Goal: Information Seeking & Learning: Learn about a topic

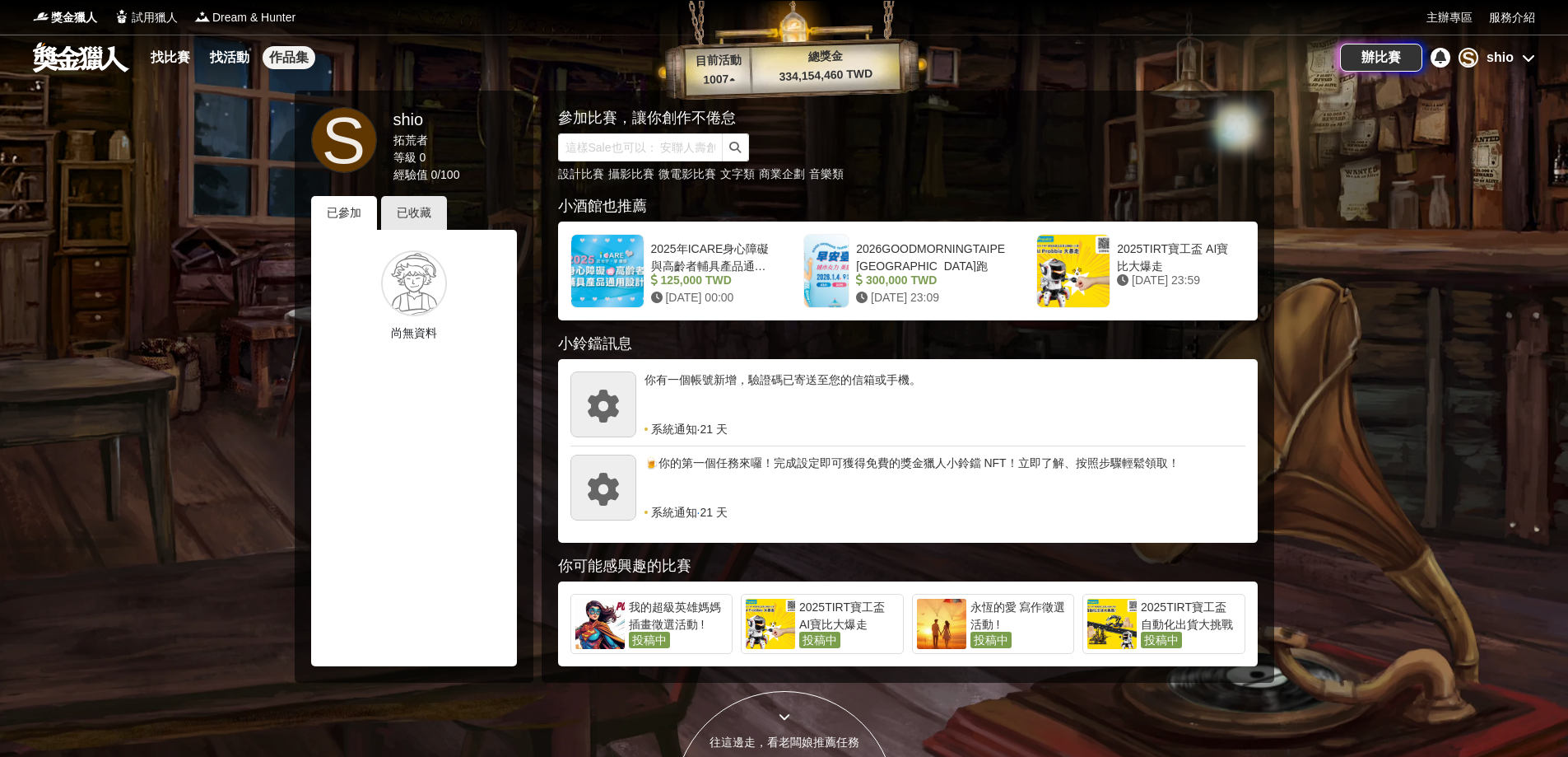
click at [278, 59] on link "作品集" at bounding box center [289, 57] width 53 height 23
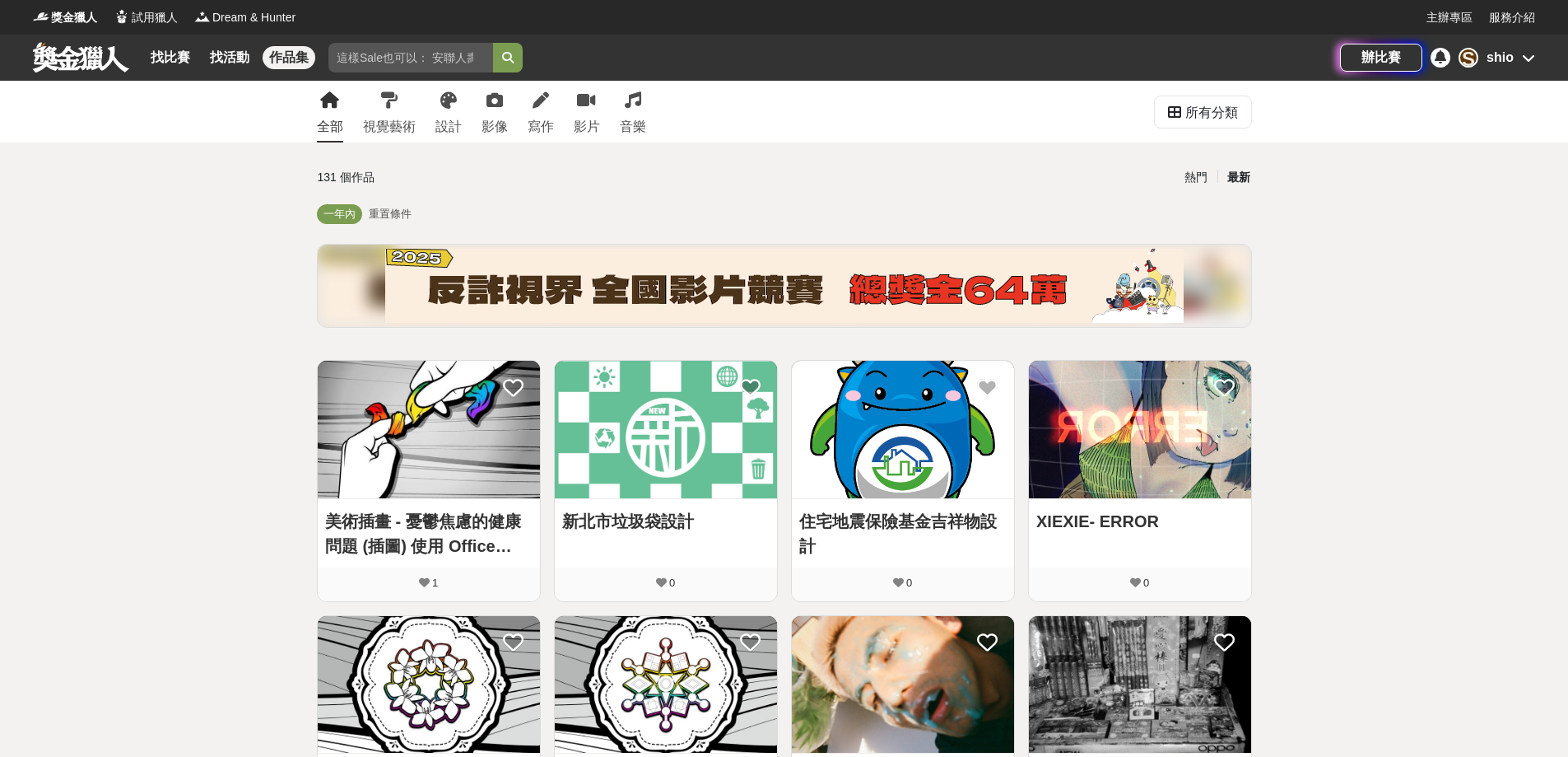
click at [1496, 64] on div "shio" at bounding box center [1500, 58] width 27 height 20
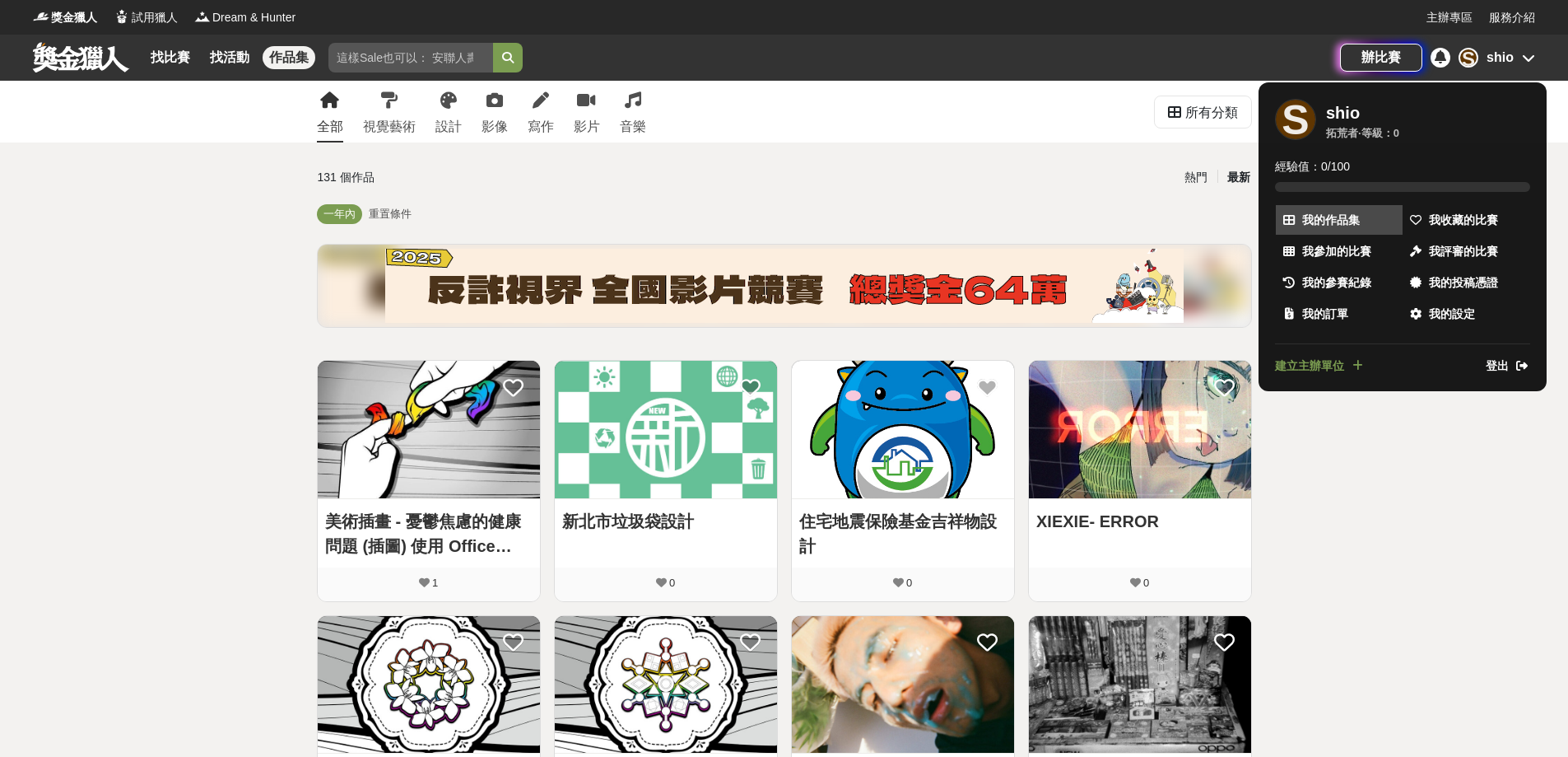
click at [1323, 225] on span "我的作品集" at bounding box center [1330, 219] width 58 height 17
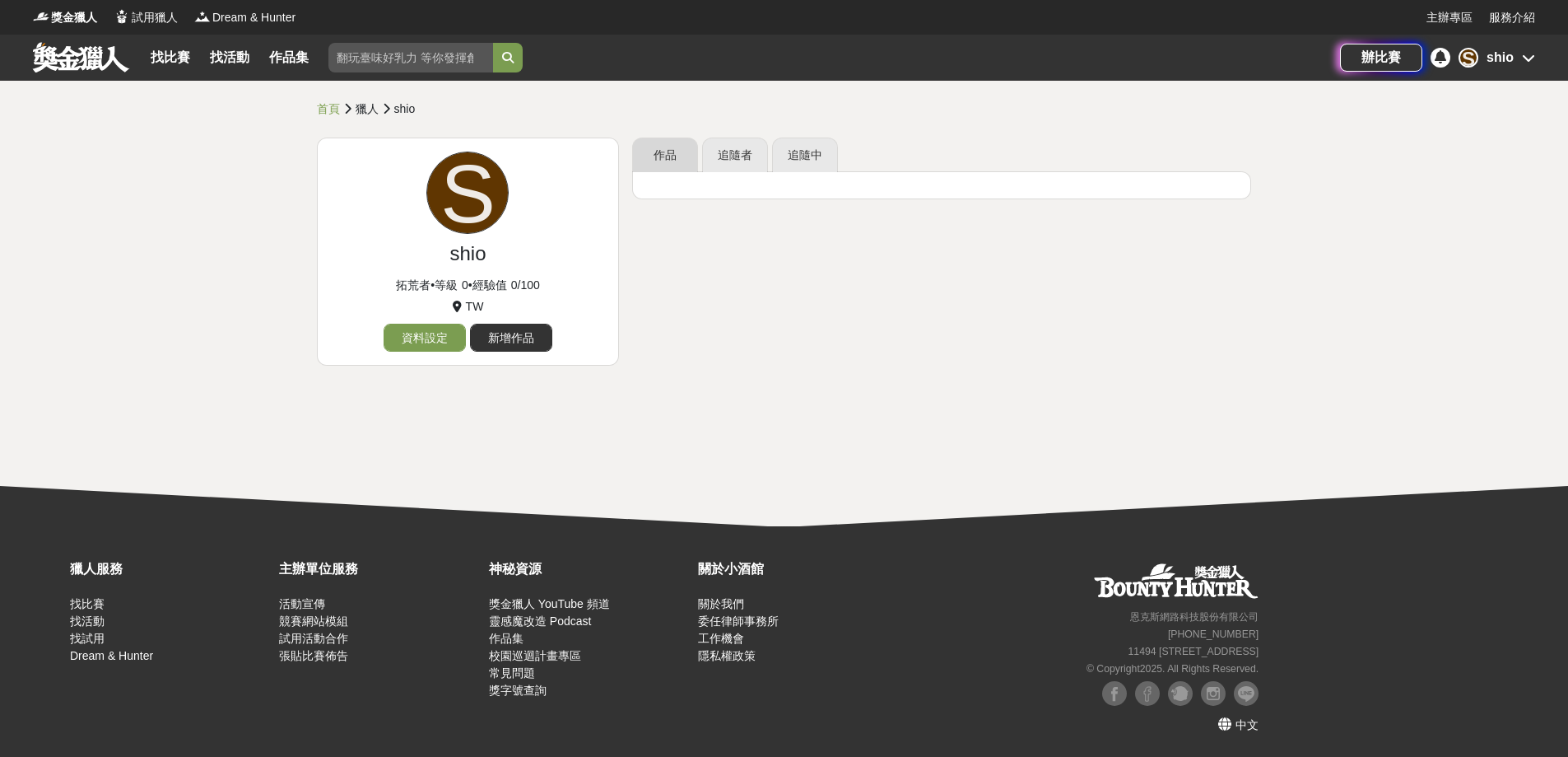
click at [670, 165] on link "作品" at bounding box center [665, 155] width 66 height 35
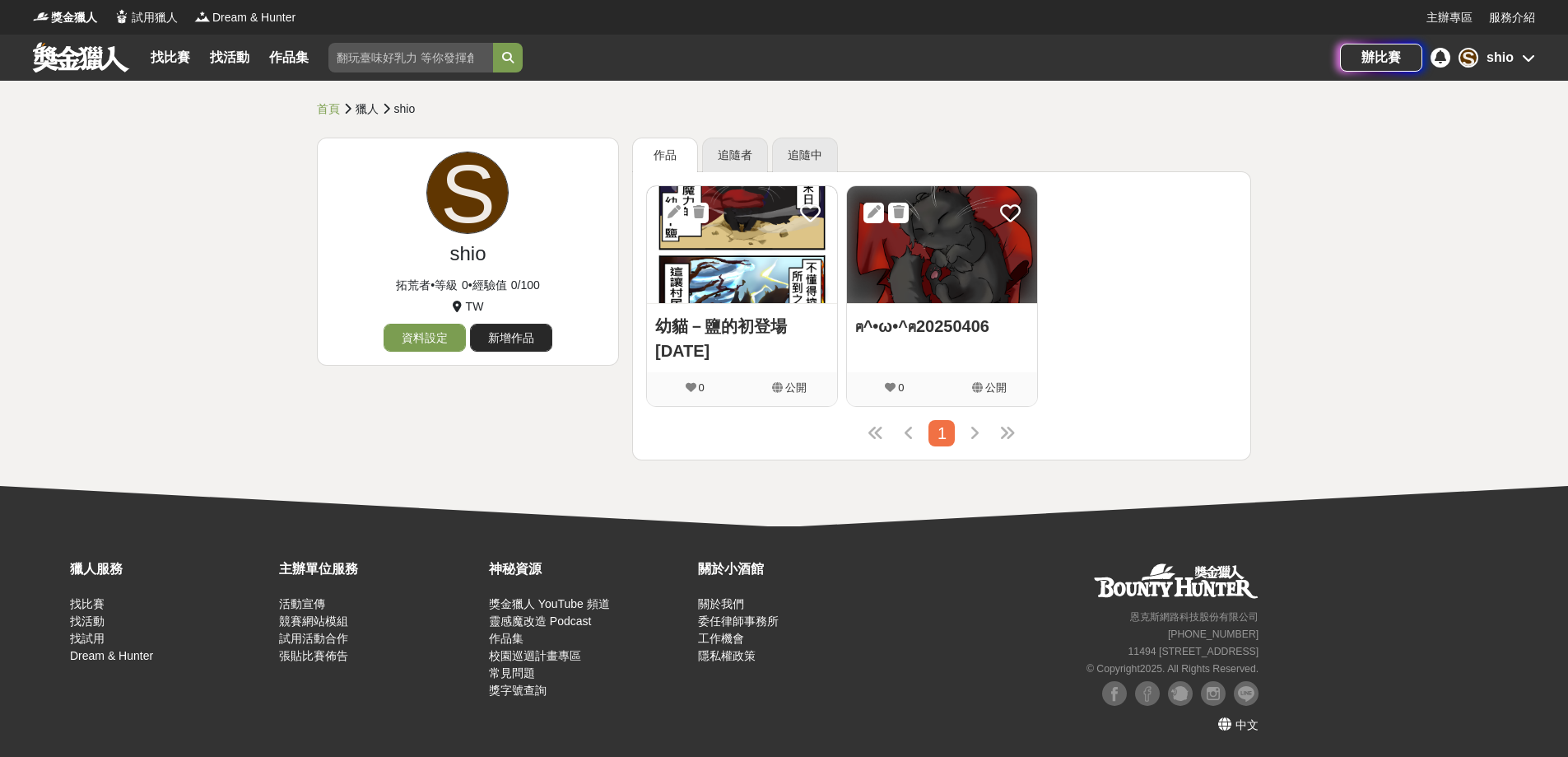
click at [514, 343] on link "新增作品" at bounding box center [511, 337] width 82 height 28
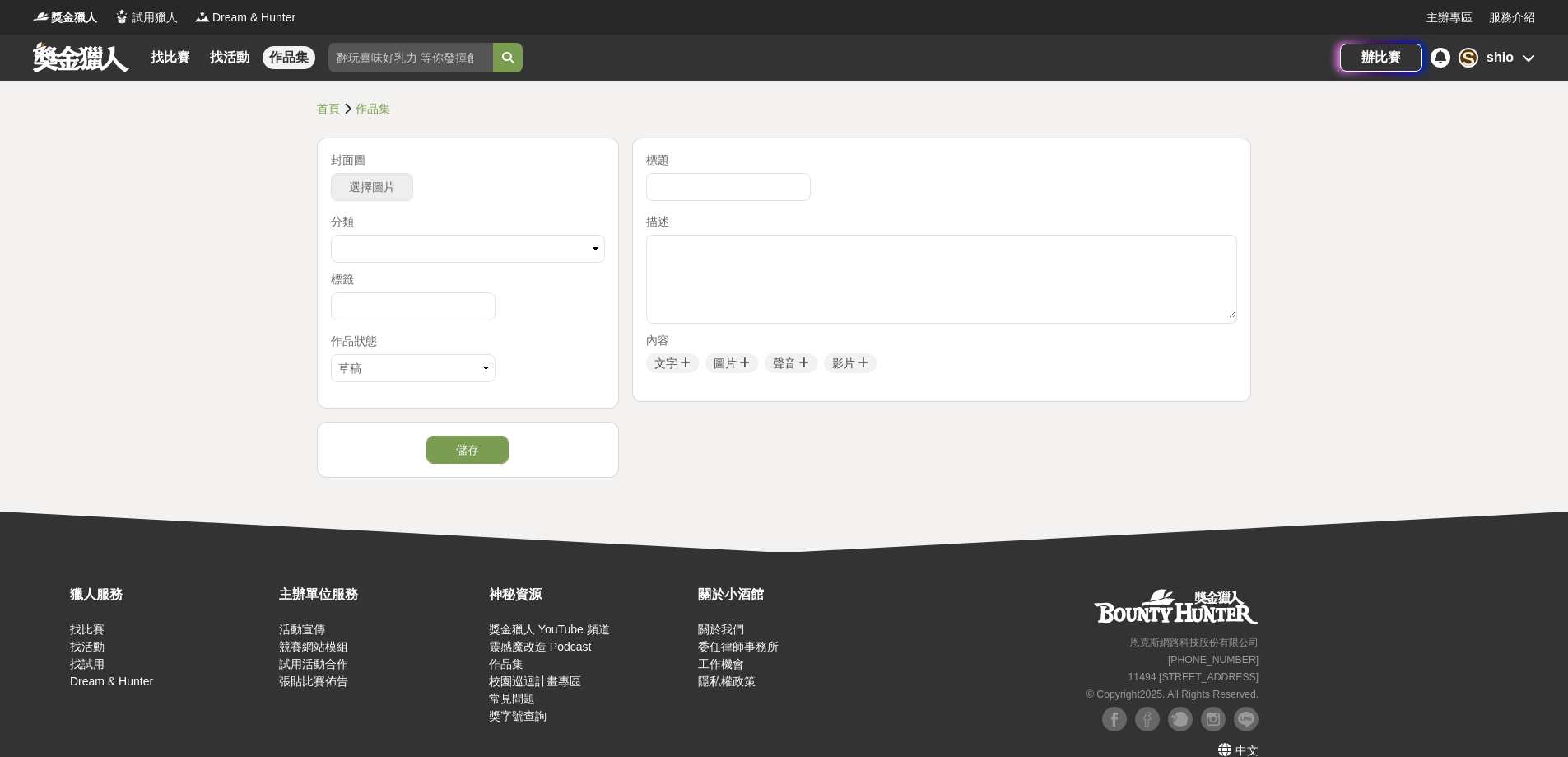
click at [386, 192] on span "選擇圖片" at bounding box center [372, 187] width 46 height 13
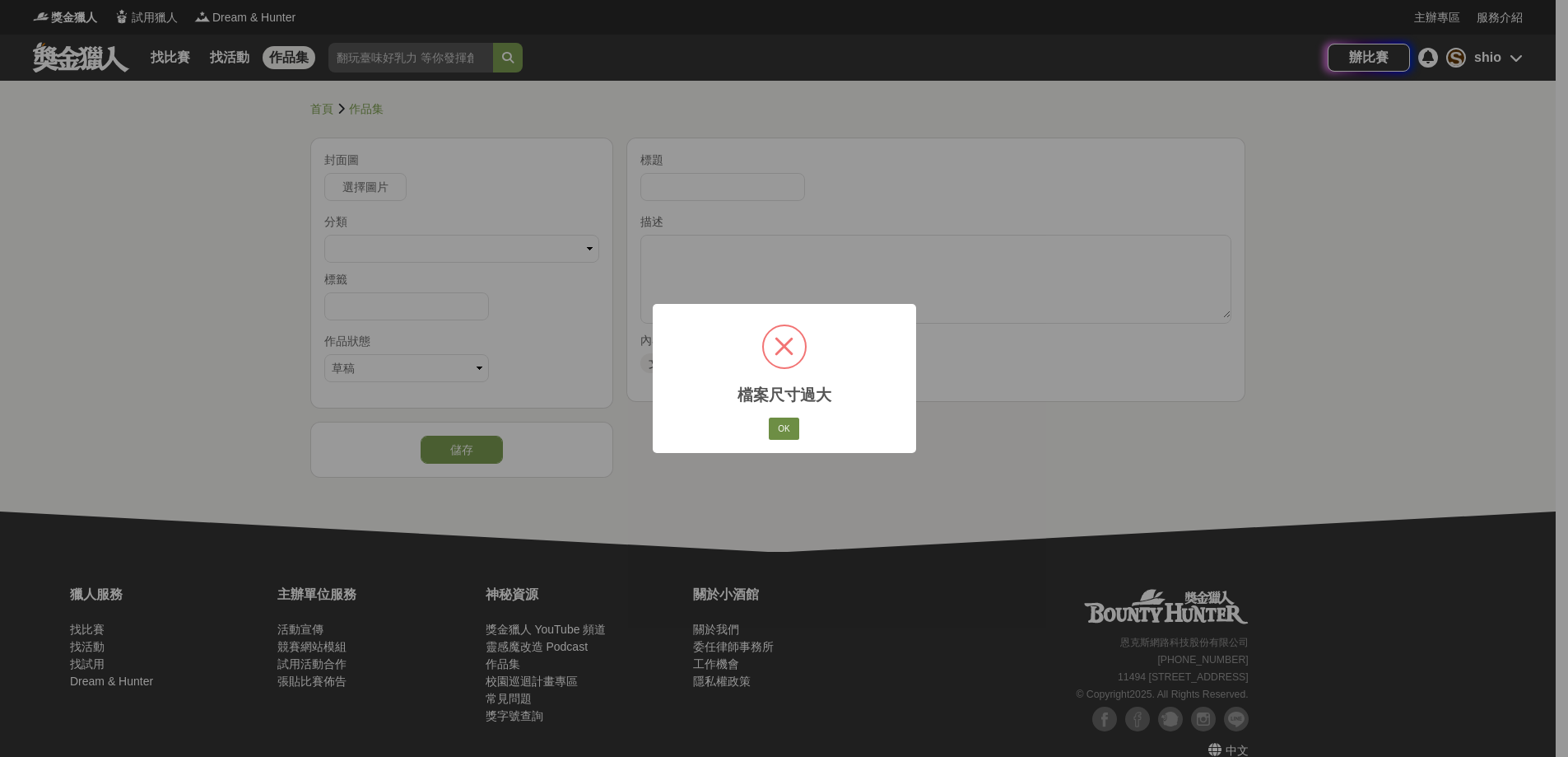
click at [784, 420] on button "OK" at bounding box center [783, 429] width 29 height 23
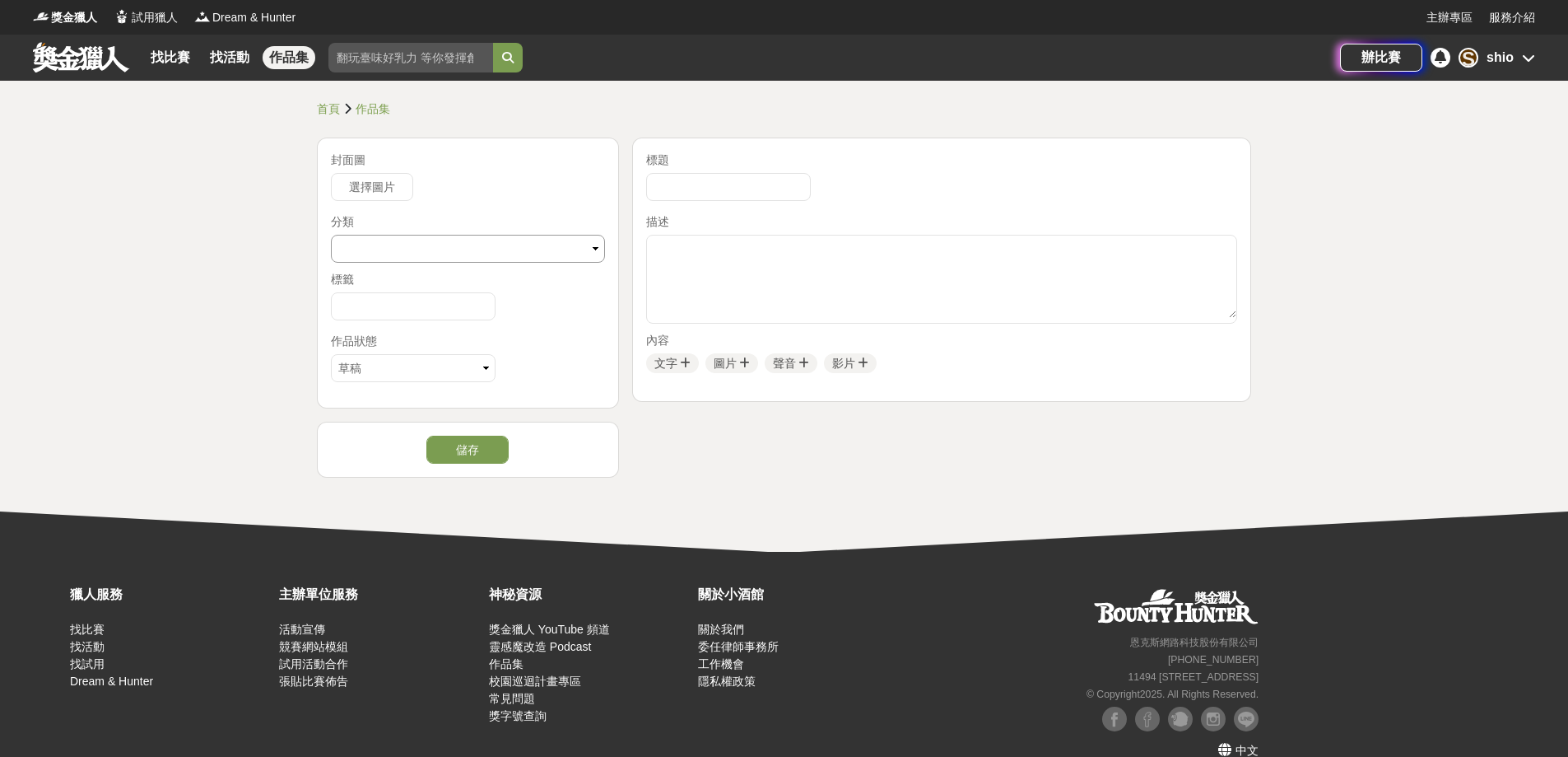
click at [441, 250] on div at bounding box center [468, 249] width 275 height 28
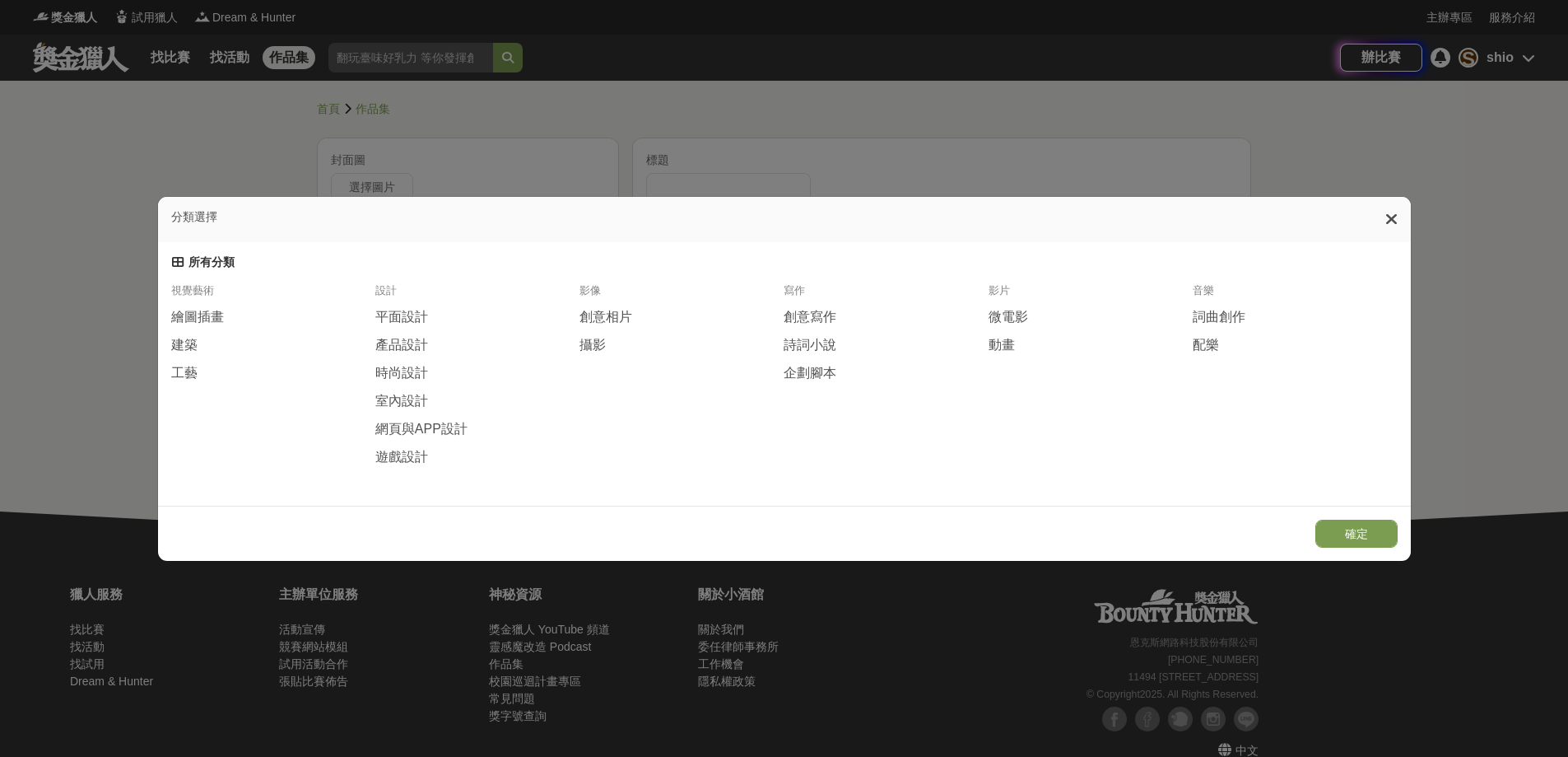
click at [1395, 211] on icon at bounding box center [1392, 219] width 13 height 16
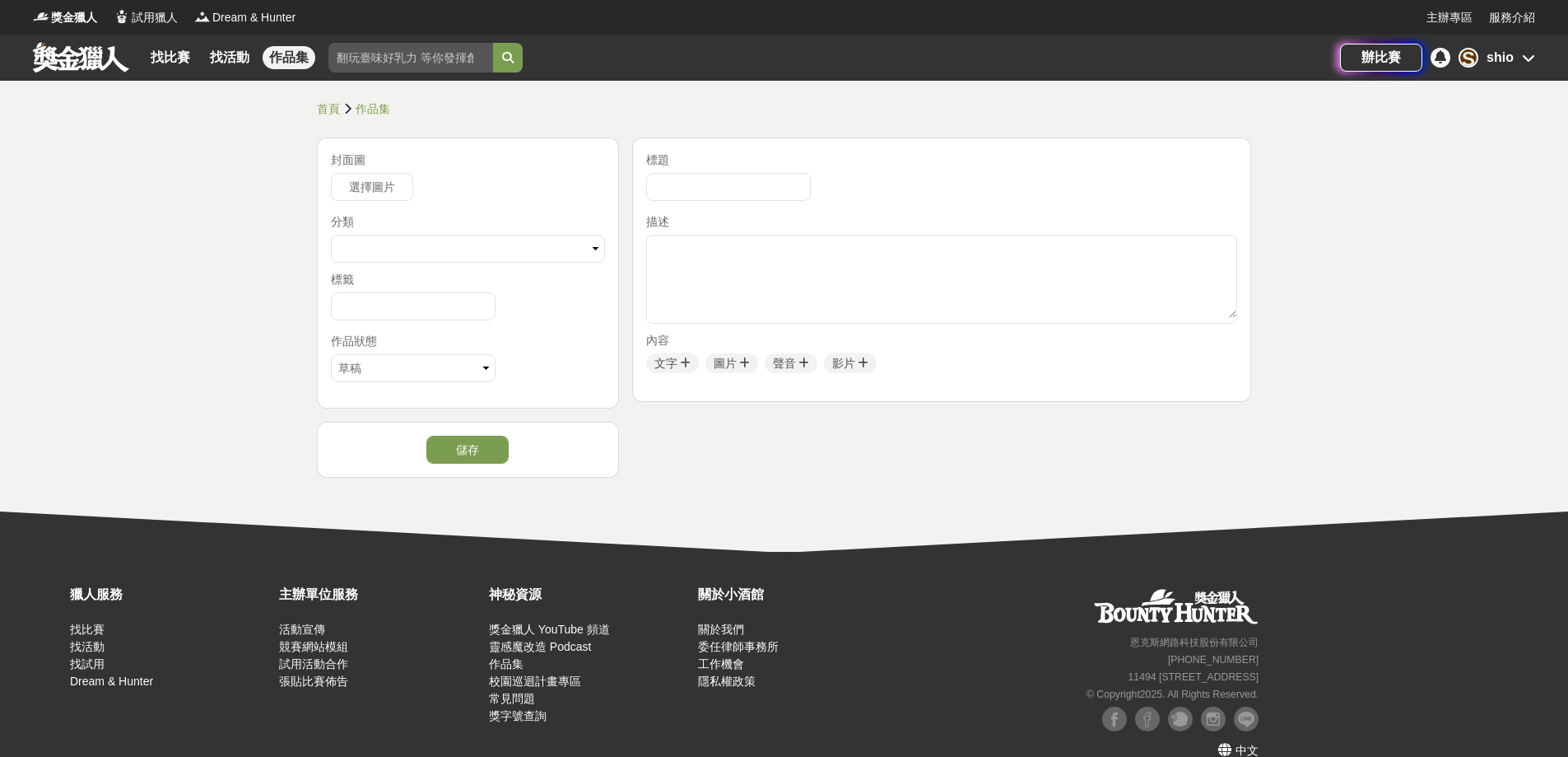
click at [1515, 52] on div "S shio" at bounding box center [1497, 58] width 77 height 20
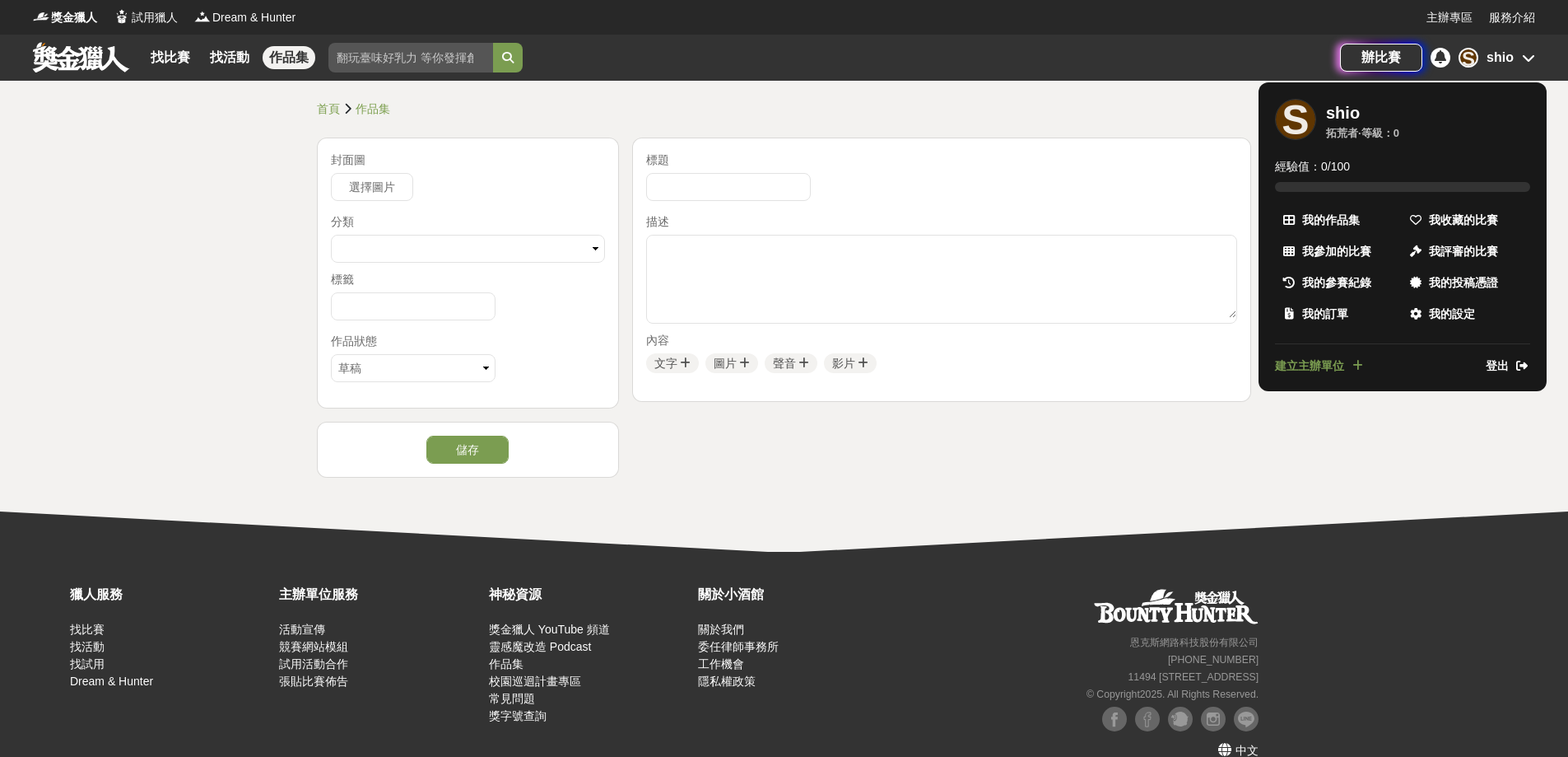
click at [1331, 115] on div "shio" at bounding box center [1342, 113] width 34 height 20
click at [1439, 309] on span "我的設定" at bounding box center [1452, 314] width 46 height 17
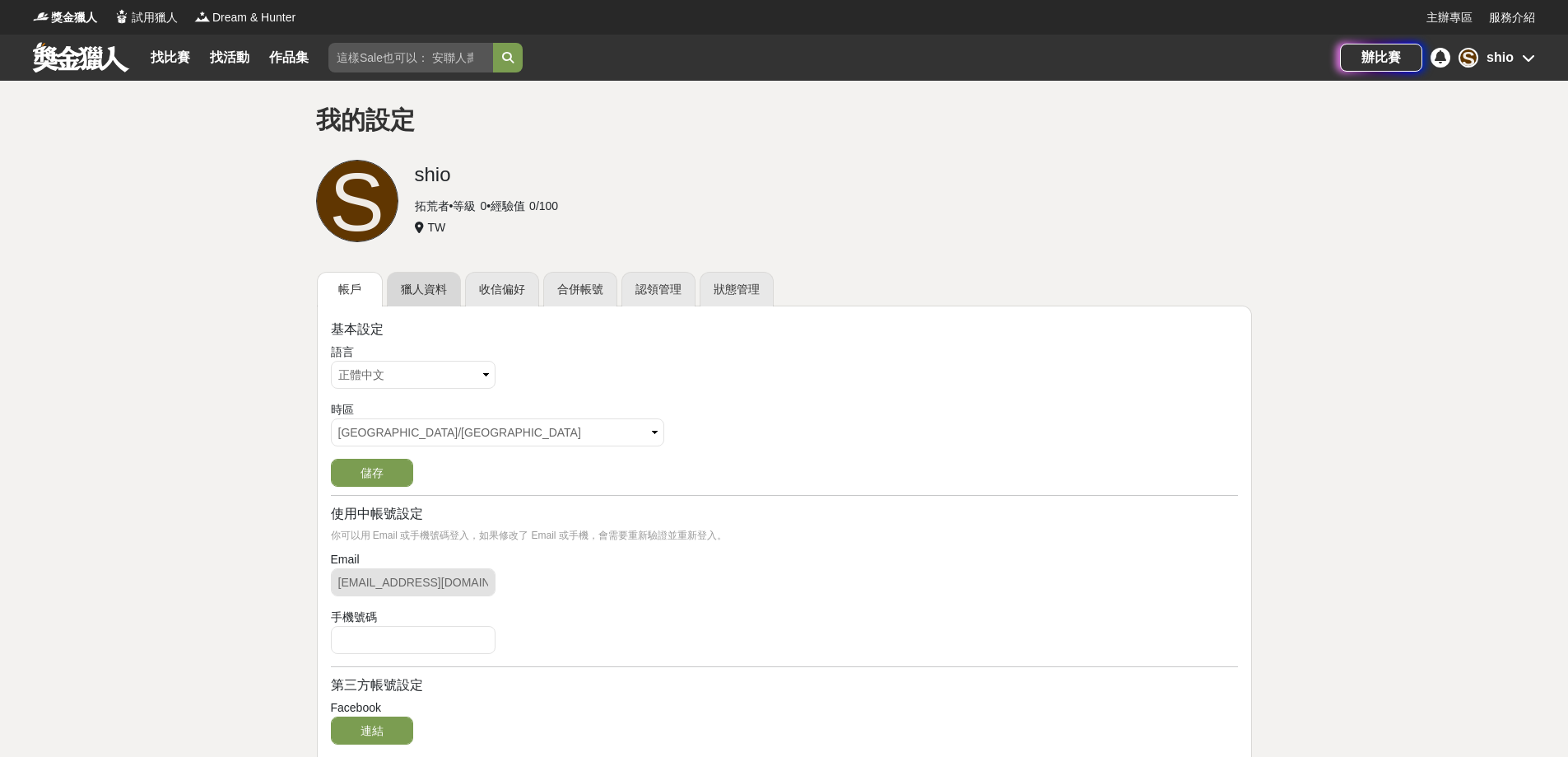
click at [421, 283] on link "獵人資料" at bounding box center [423, 289] width 74 height 35
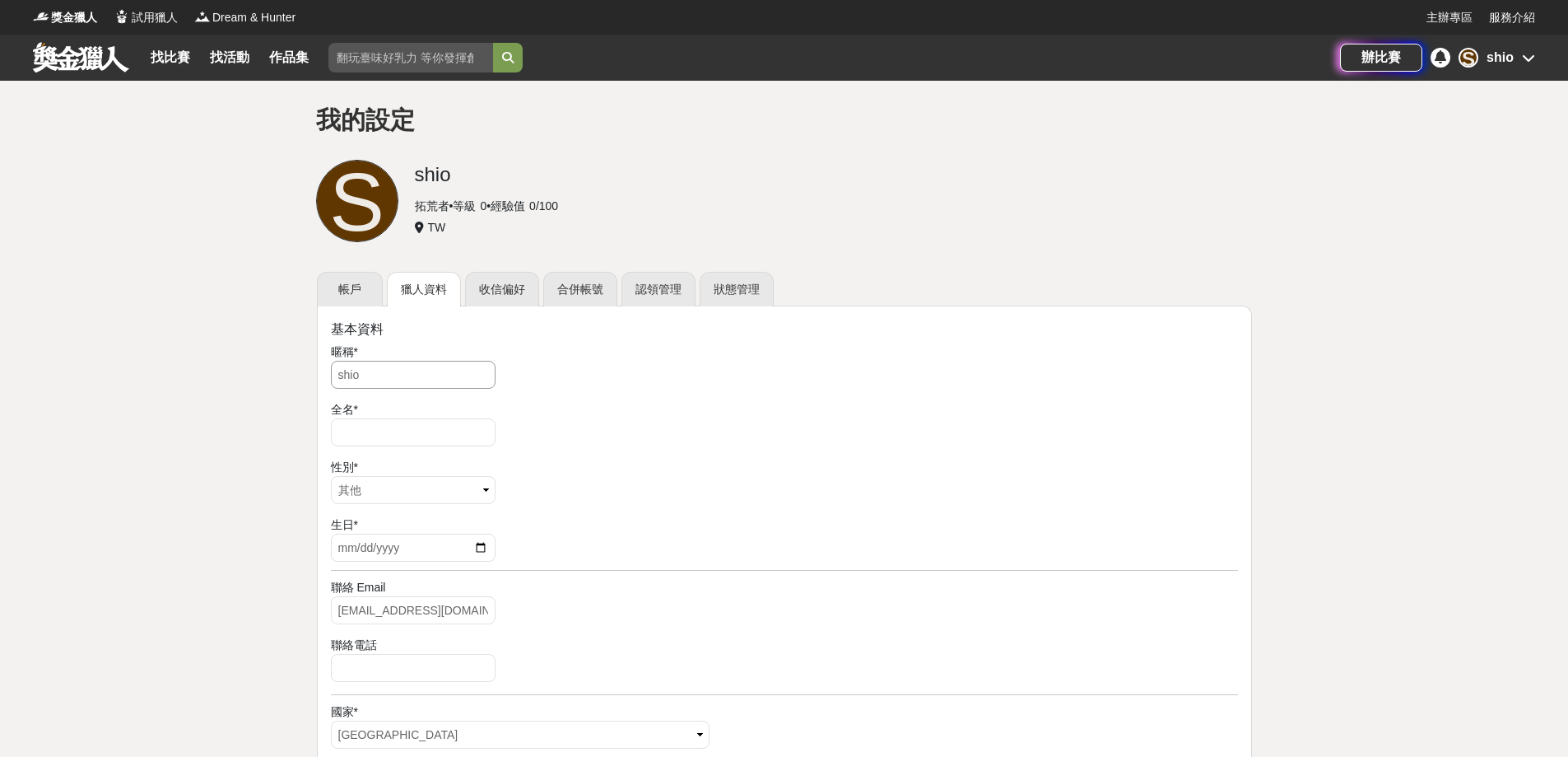
click at [372, 369] on input "shio" at bounding box center [413, 375] width 164 height 28
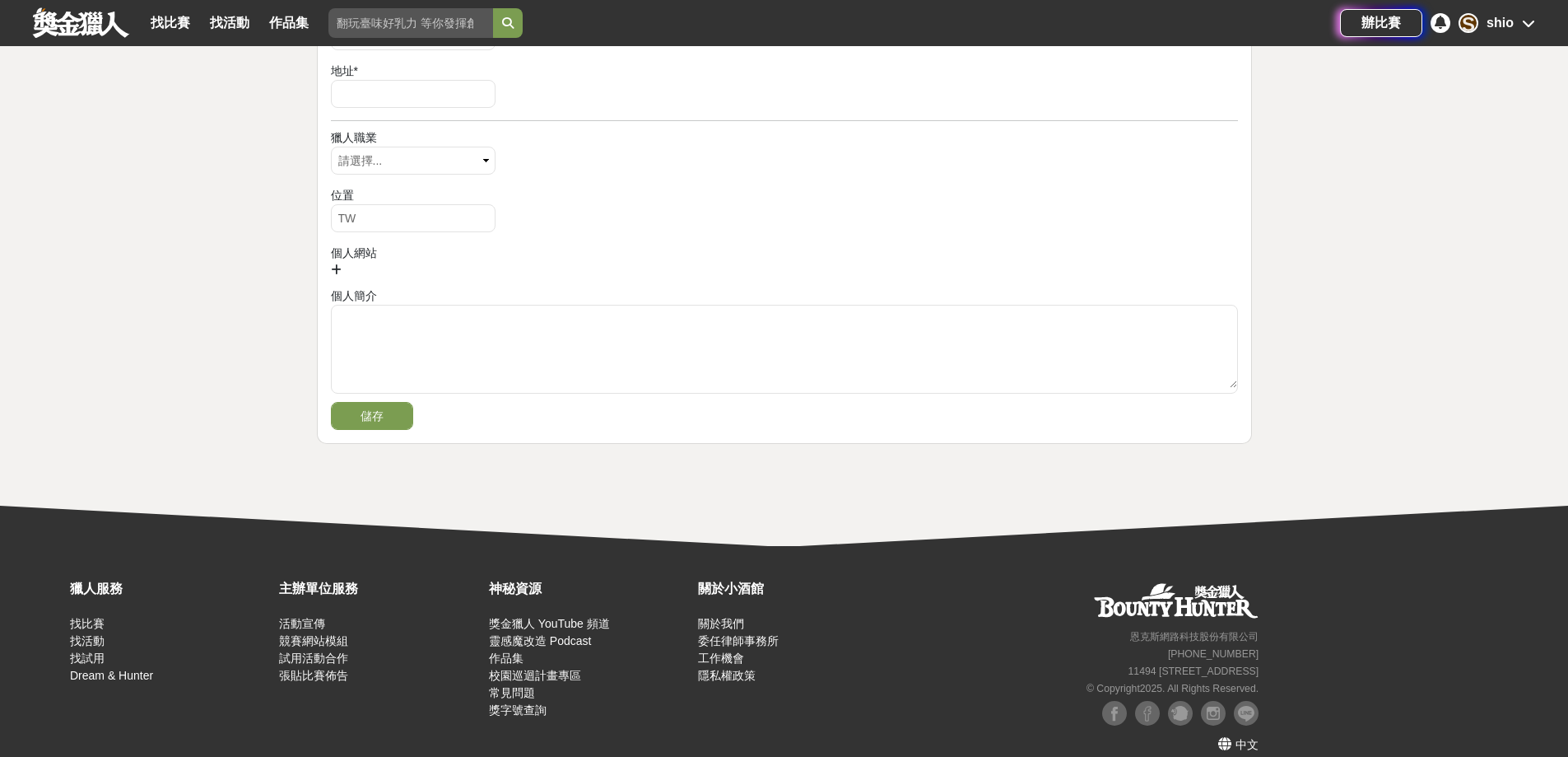
scroll to position [832, 0]
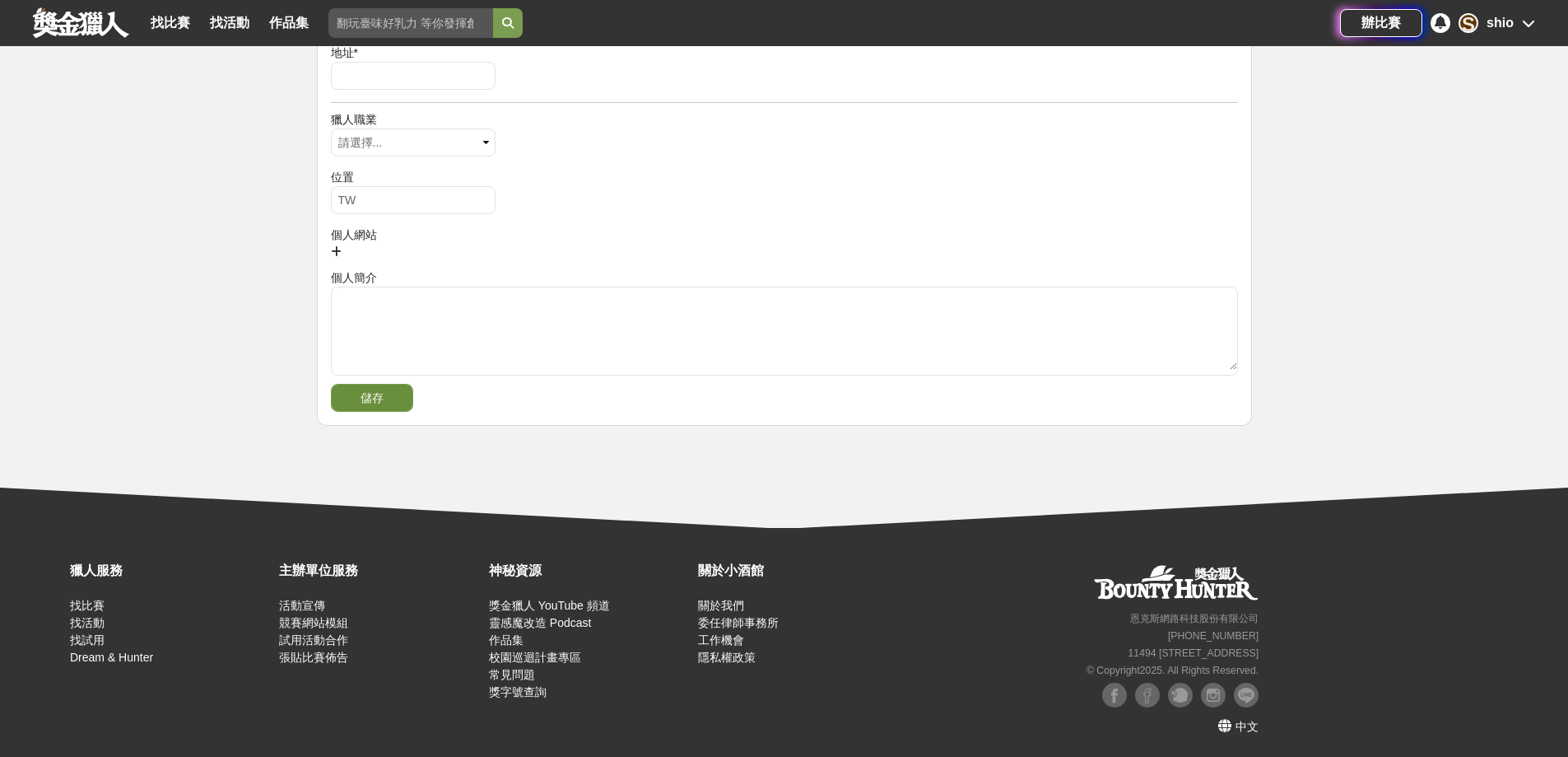
type input "維斯Shio"
click at [367, 393] on button "儲存" at bounding box center [372, 398] width 82 height 28
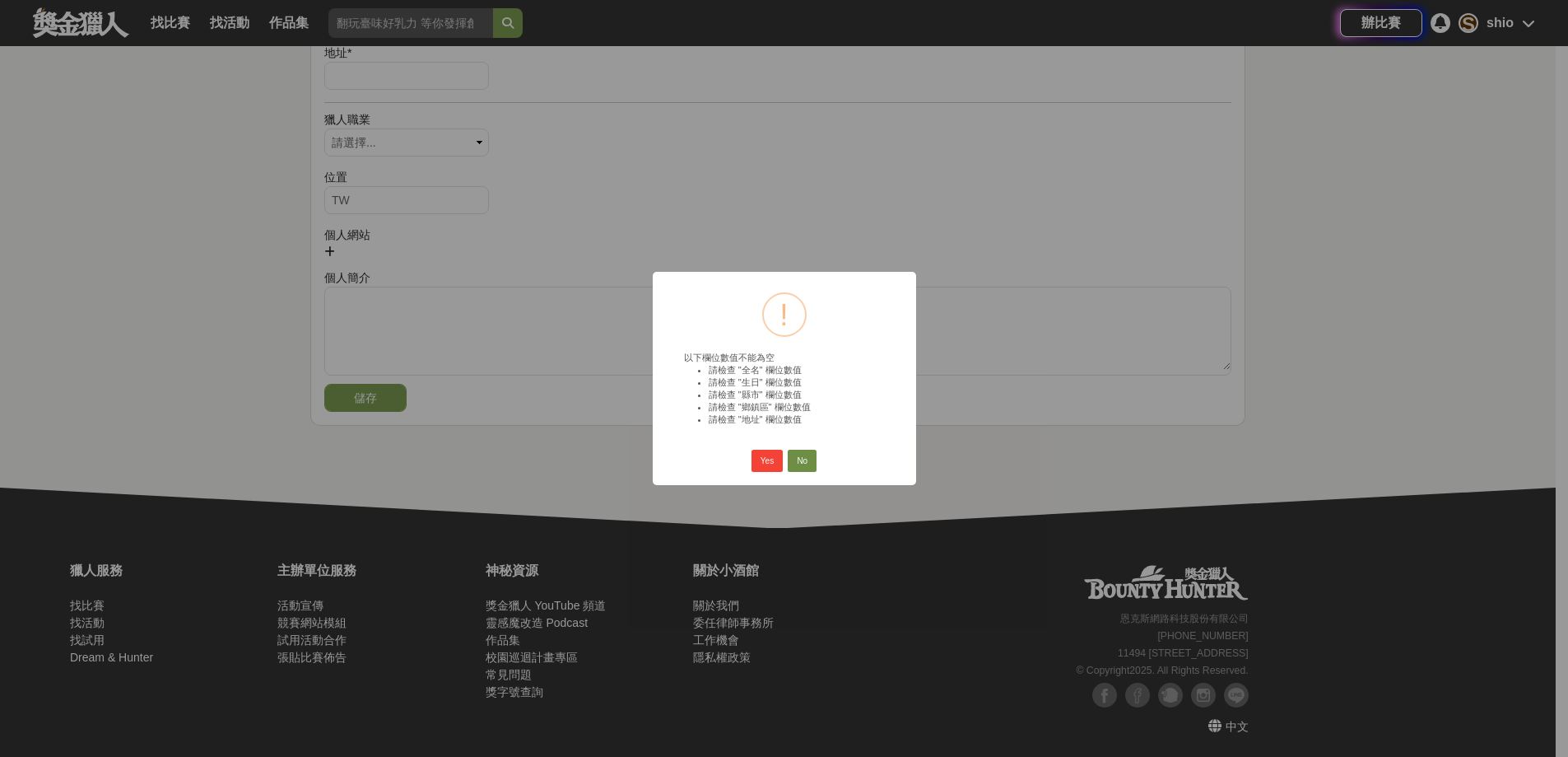
click at [800, 464] on button "No" at bounding box center [802, 461] width 29 height 23
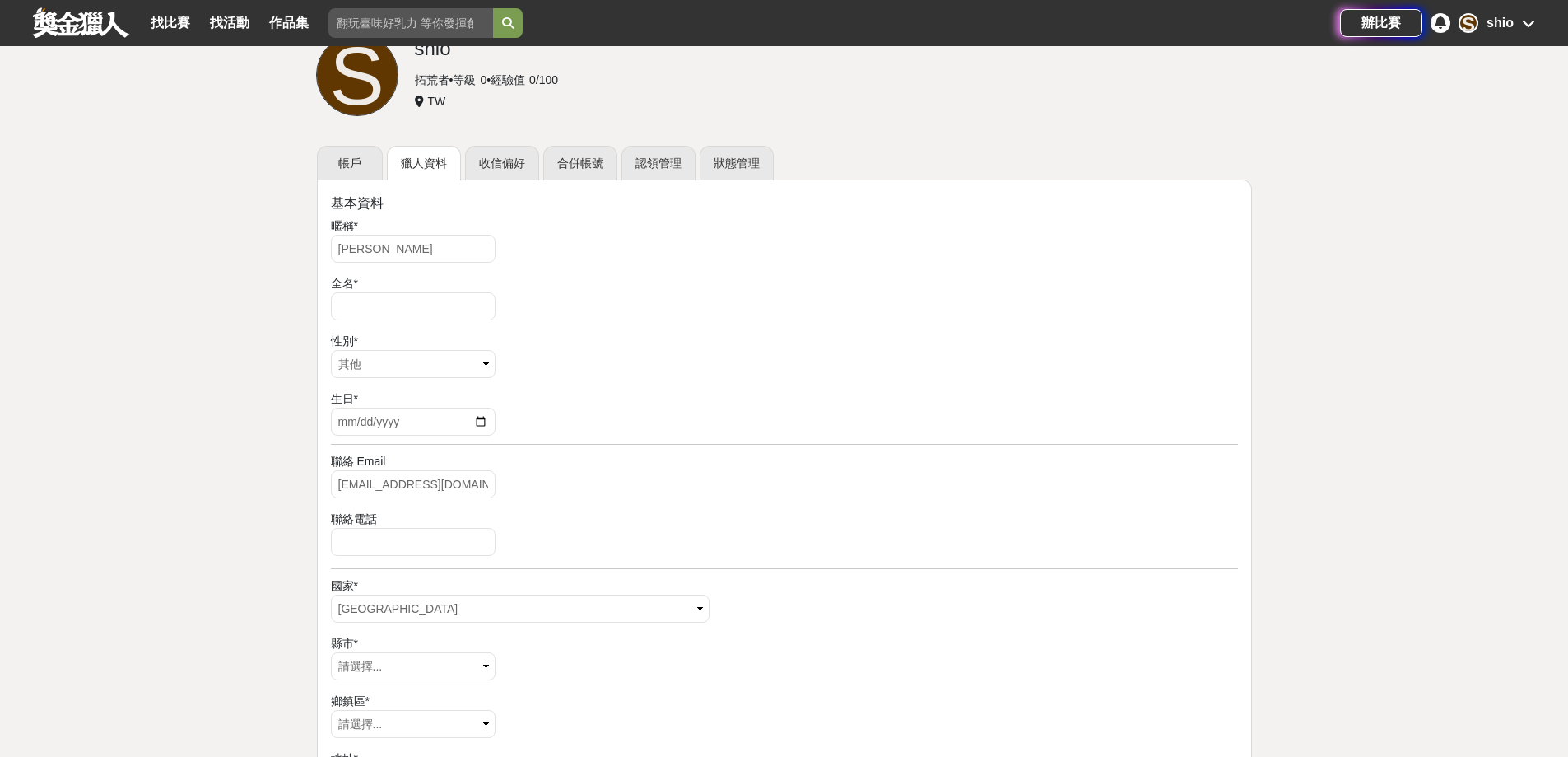
scroll to position [91, 0]
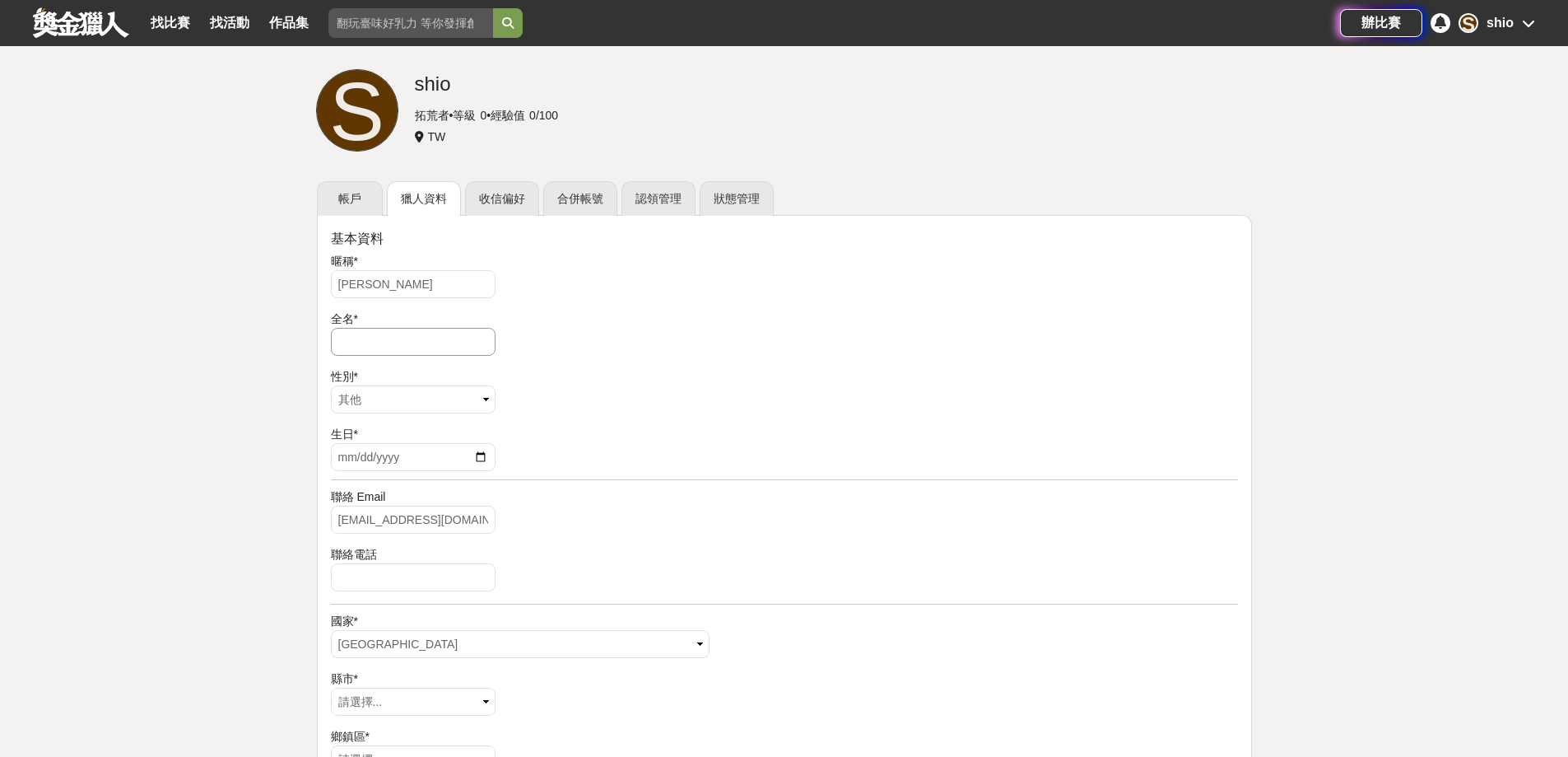
click at [423, 338] on input "text" at bounding box center [413, 342] width 164 height 28
click at [418, 337] on input "text" at bounding box center [413, 342] width 164 height 28
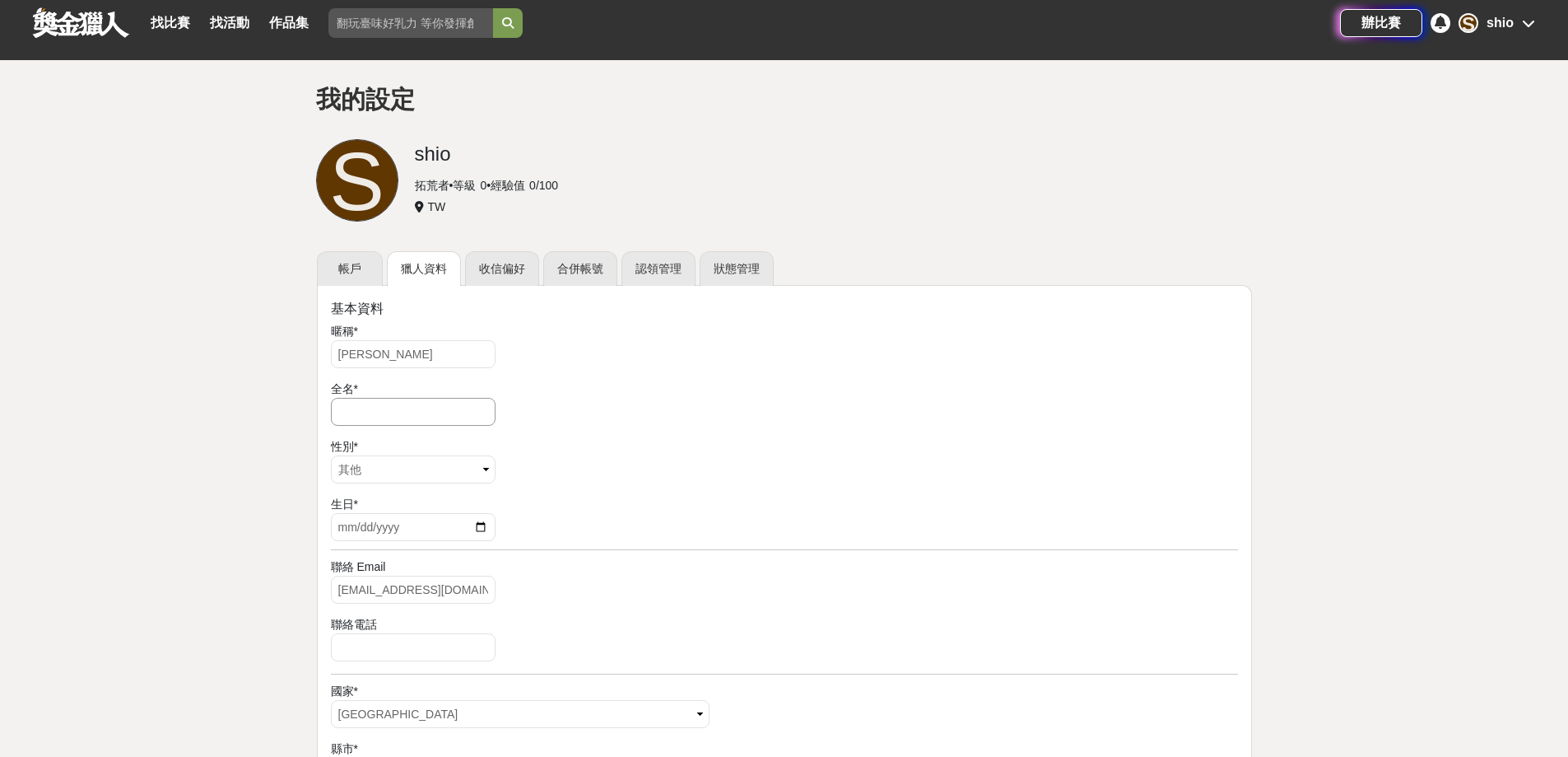
scroll to position [0, 0]
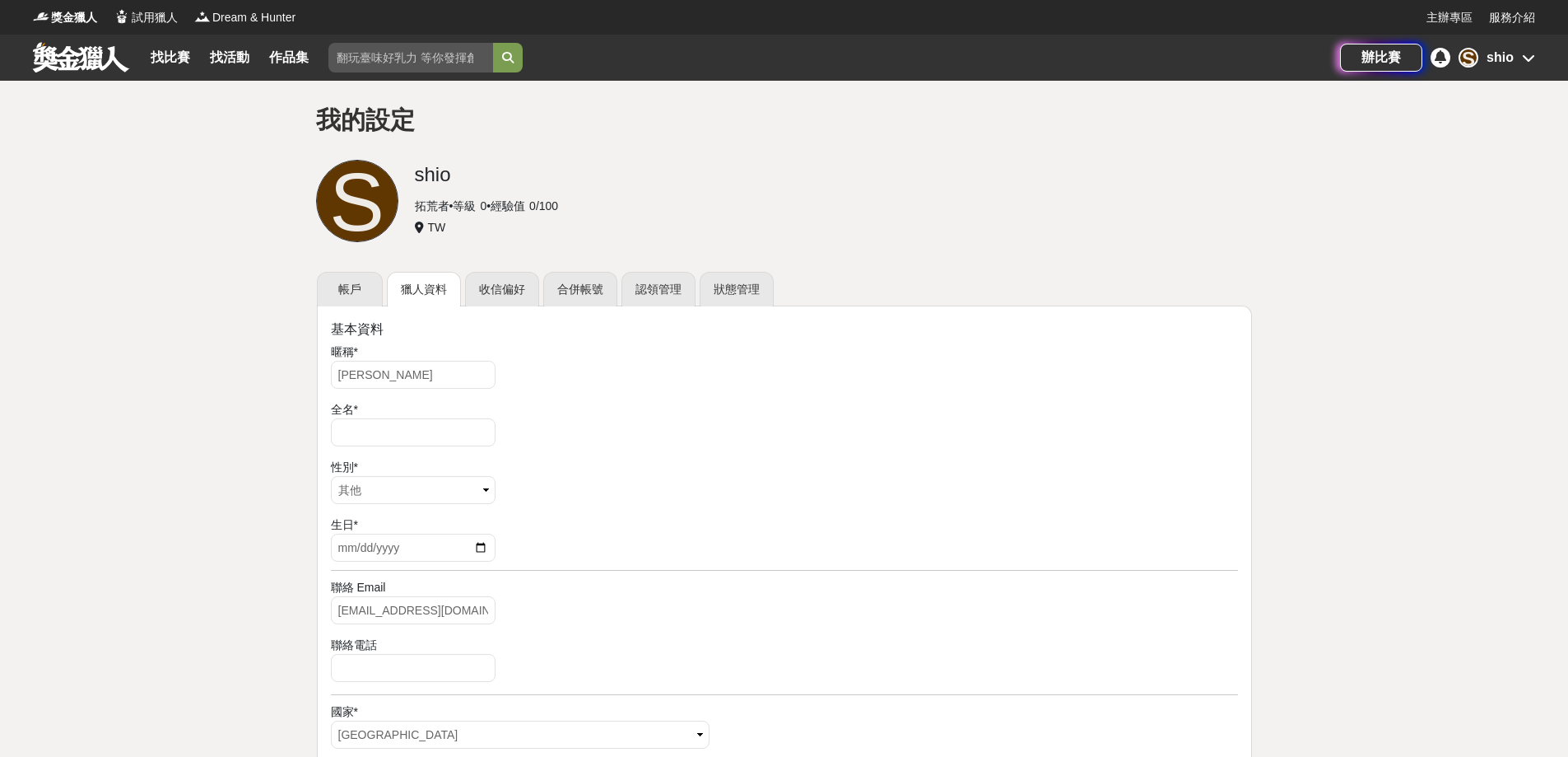
click at [1522, 57] on icon at bounding box center [1529, 58] width 13 height 13
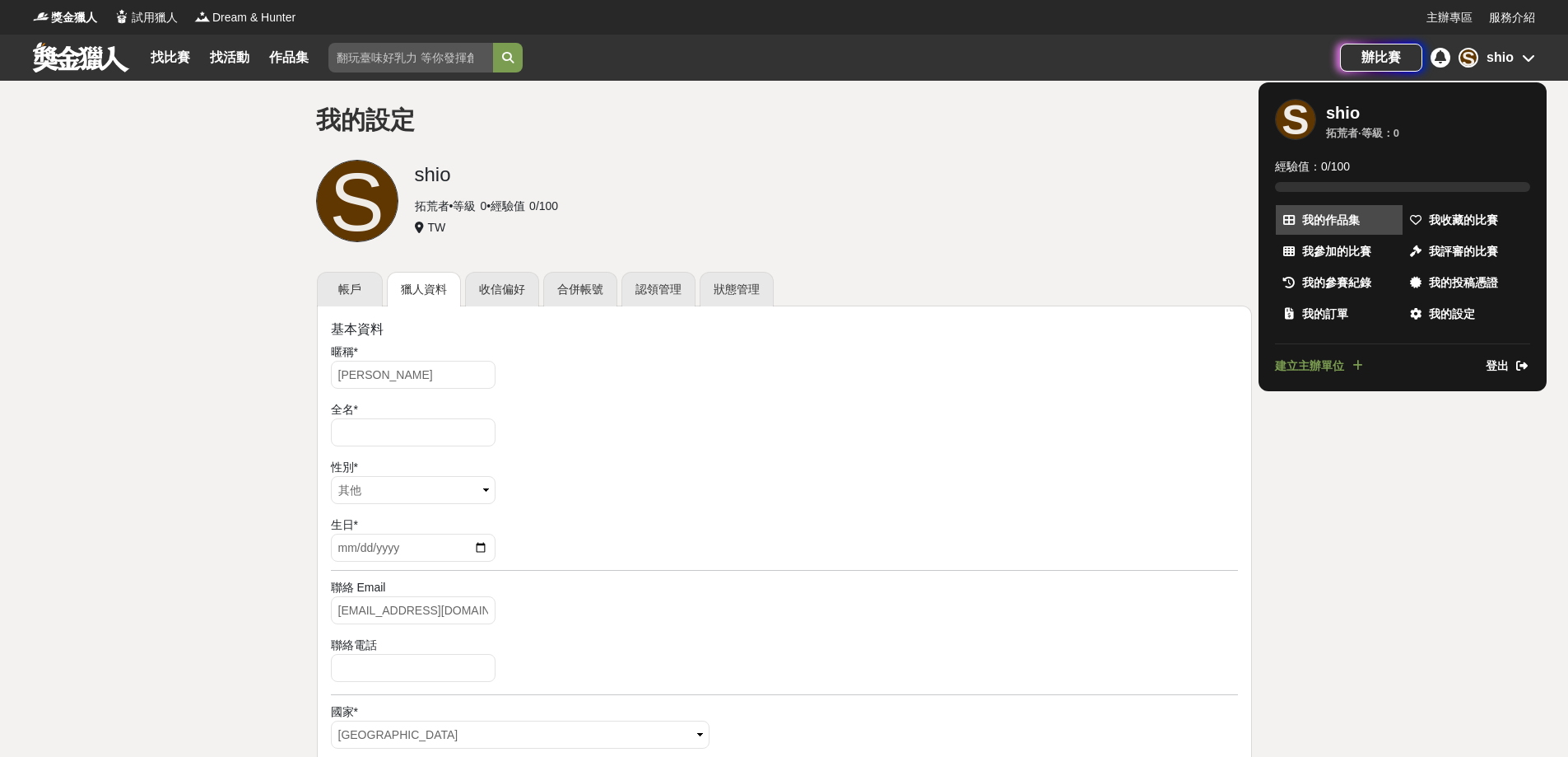
click at [1347, 211] on span "我的作品集" at bounding box center [1330, 219] width 58 height 17
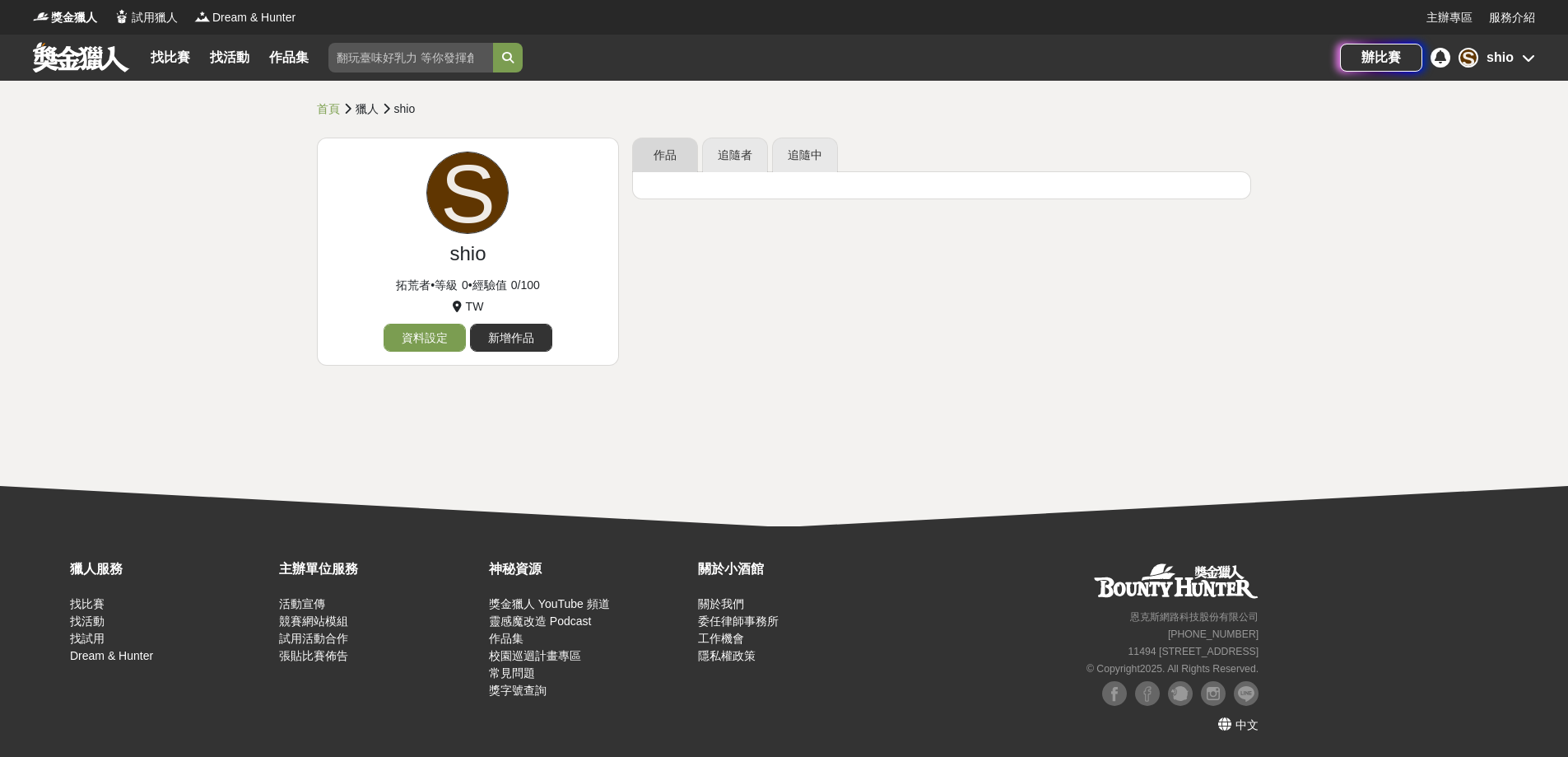
click at [673, 166] on link "作品" at bounding box center [665, 155] width 66 height 35
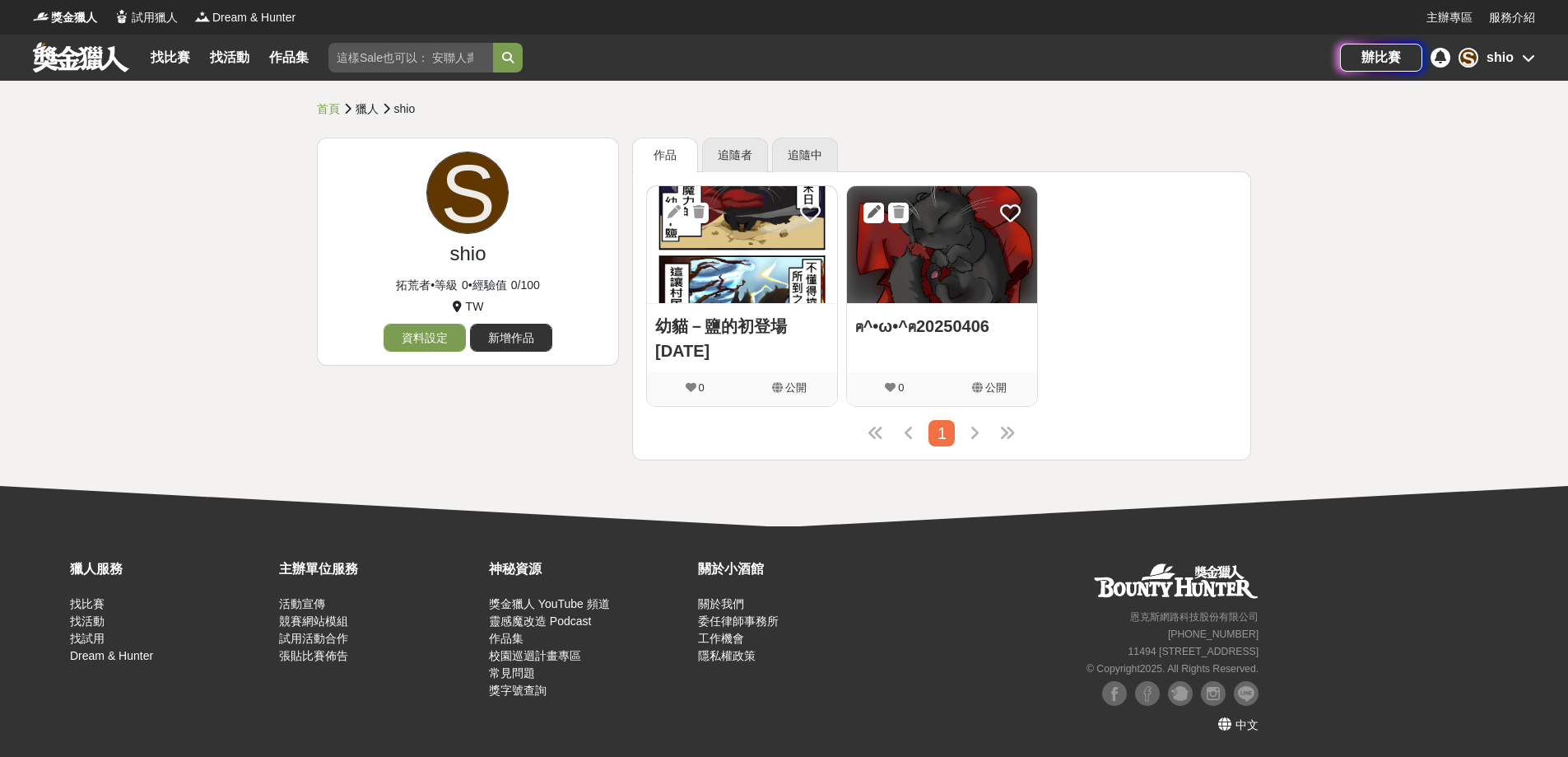
click at [869, 215] on icon at bounding box center [874, 211] width 13 height 13
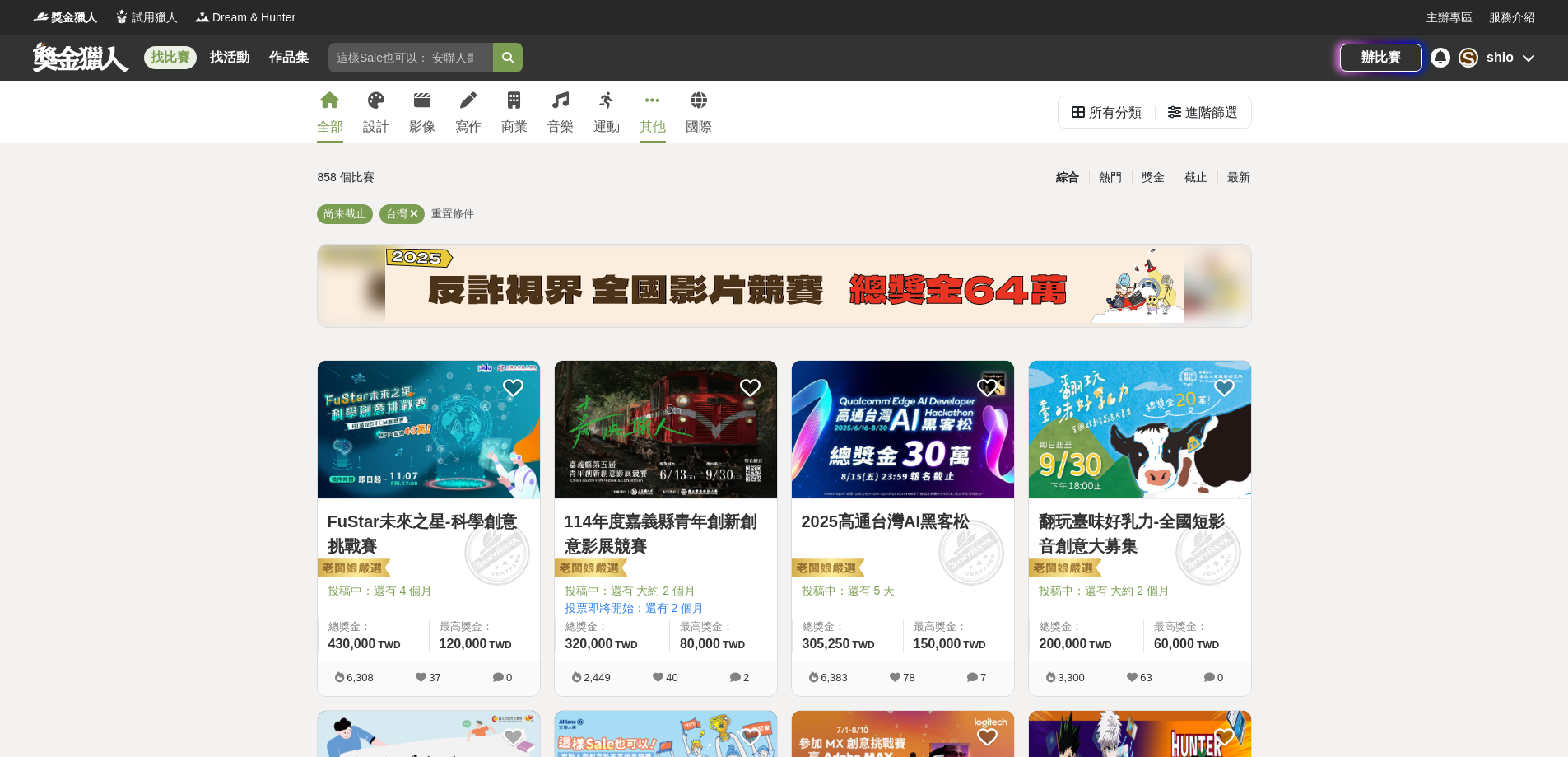
click at [652, 118] on div "其他" at bounding box center [652, 127] width 26 height 20
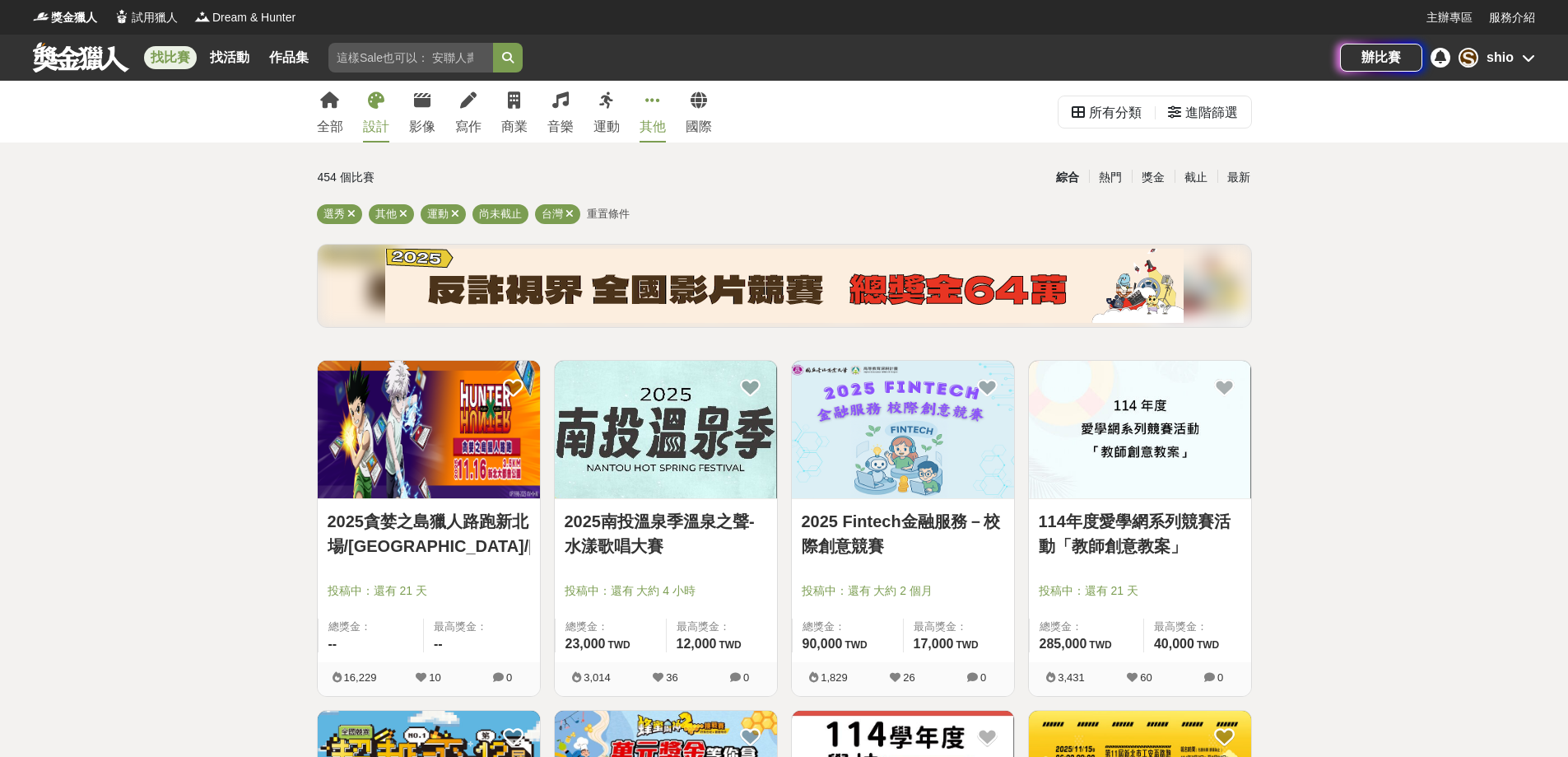
click at [375, 119] on div "設計" at bounding box center [376, 127] width 26 height 20
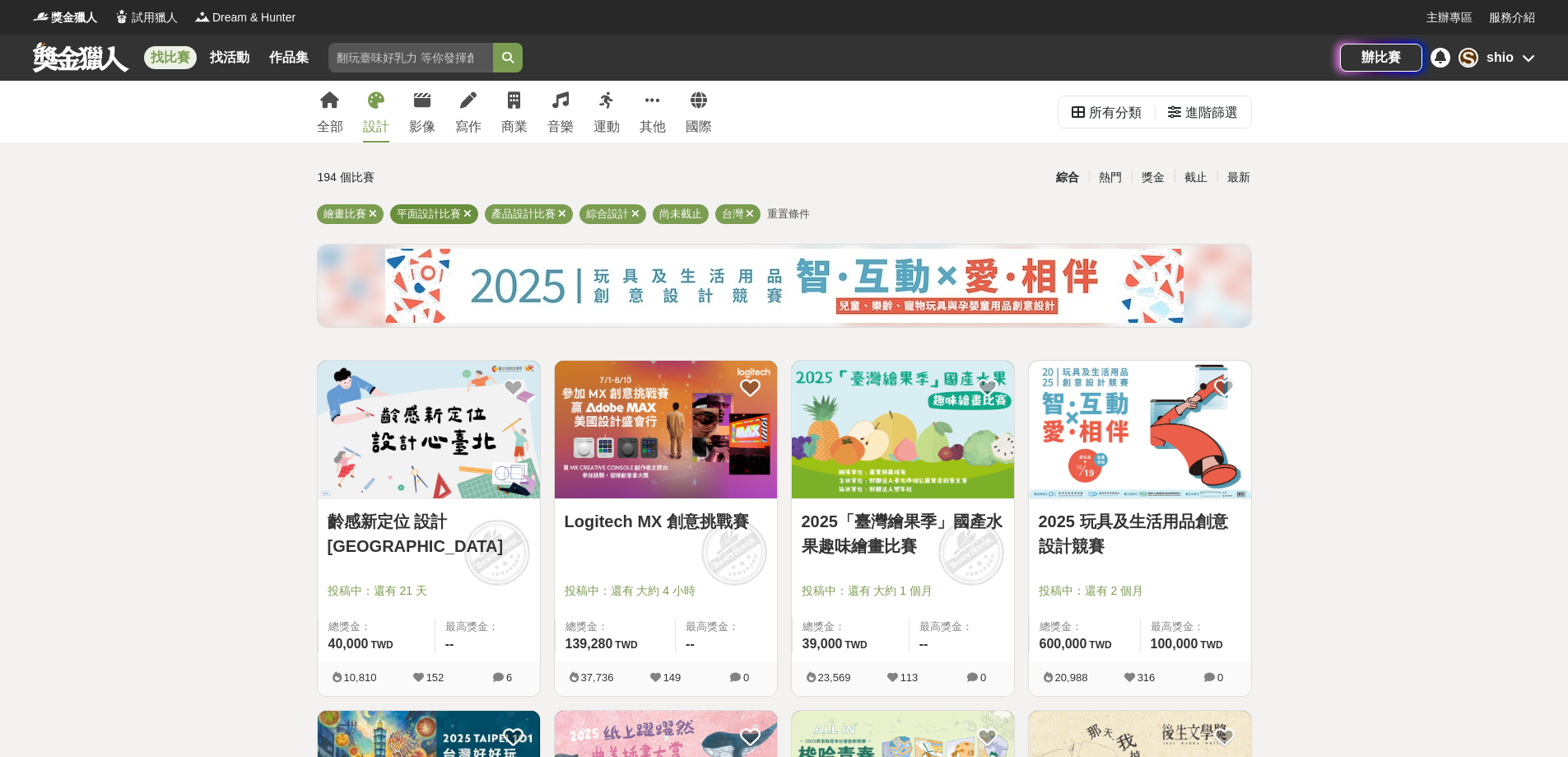
click at [467, 211] on icon at bounding box center [467, 214] width 8 height 11
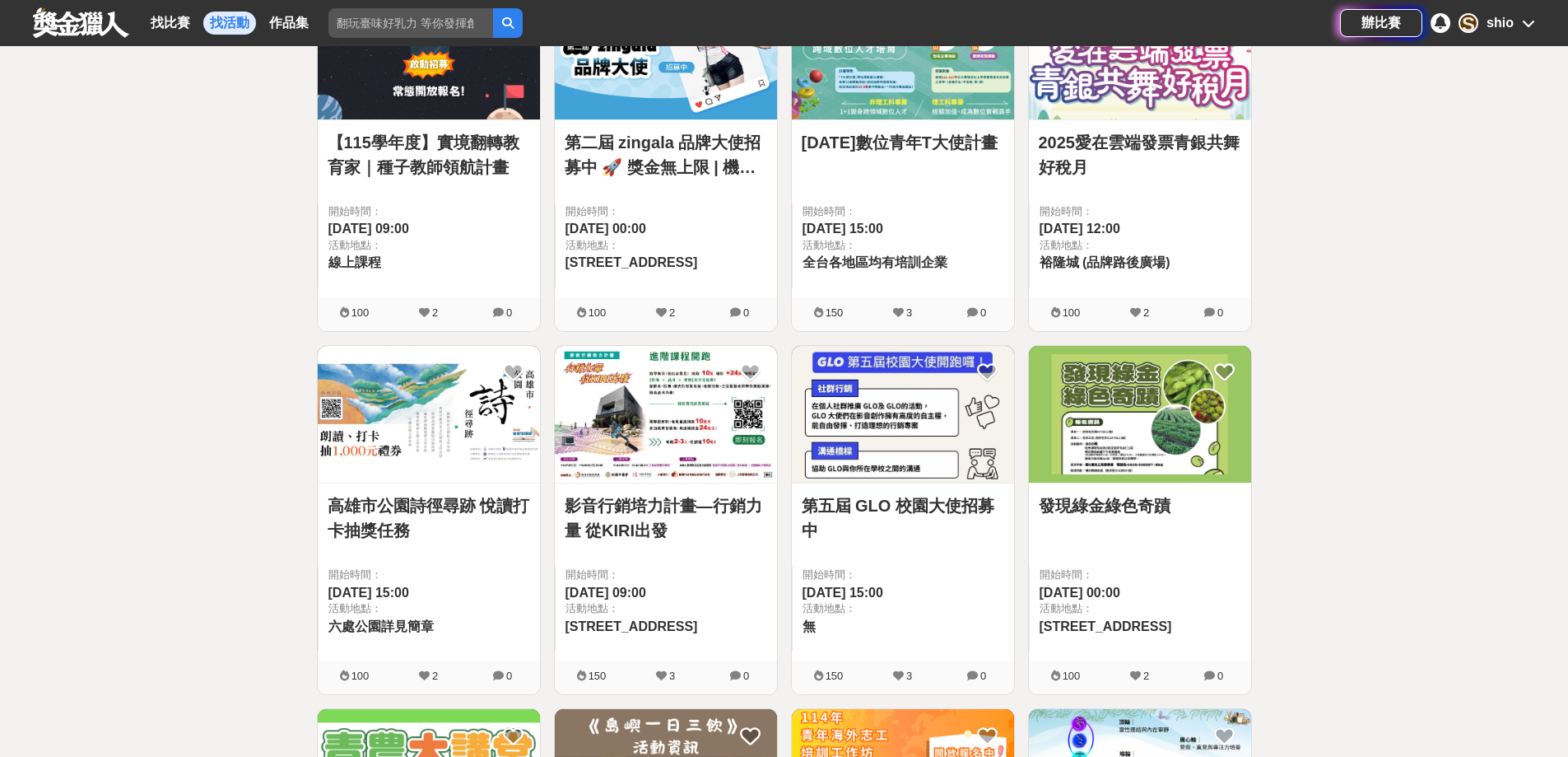
scroll to position [411, 0]
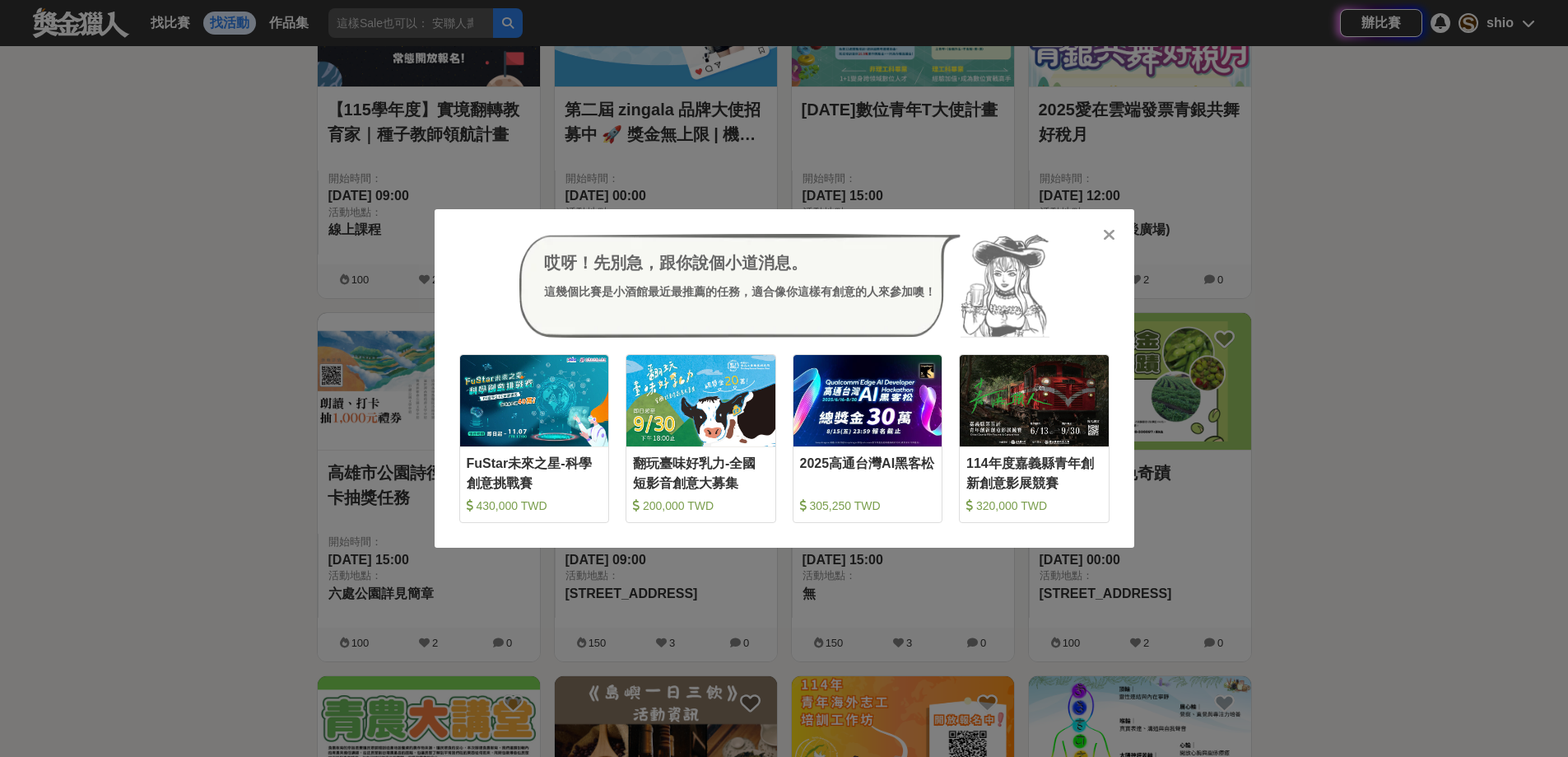
click at [1116, 230] on div at bounding box center [1109, 234] width 16 height 16
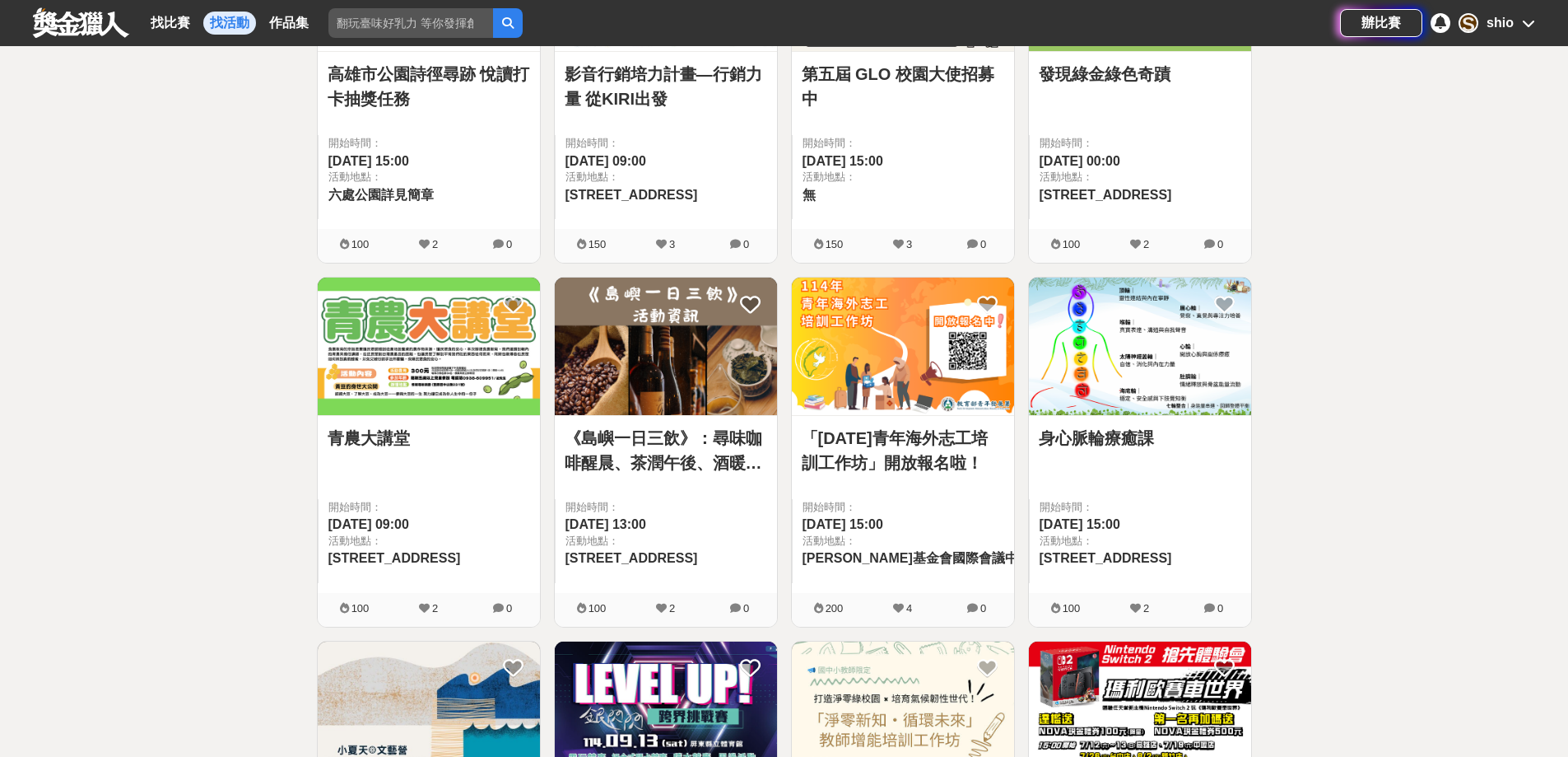
scroll to position [824, 0]
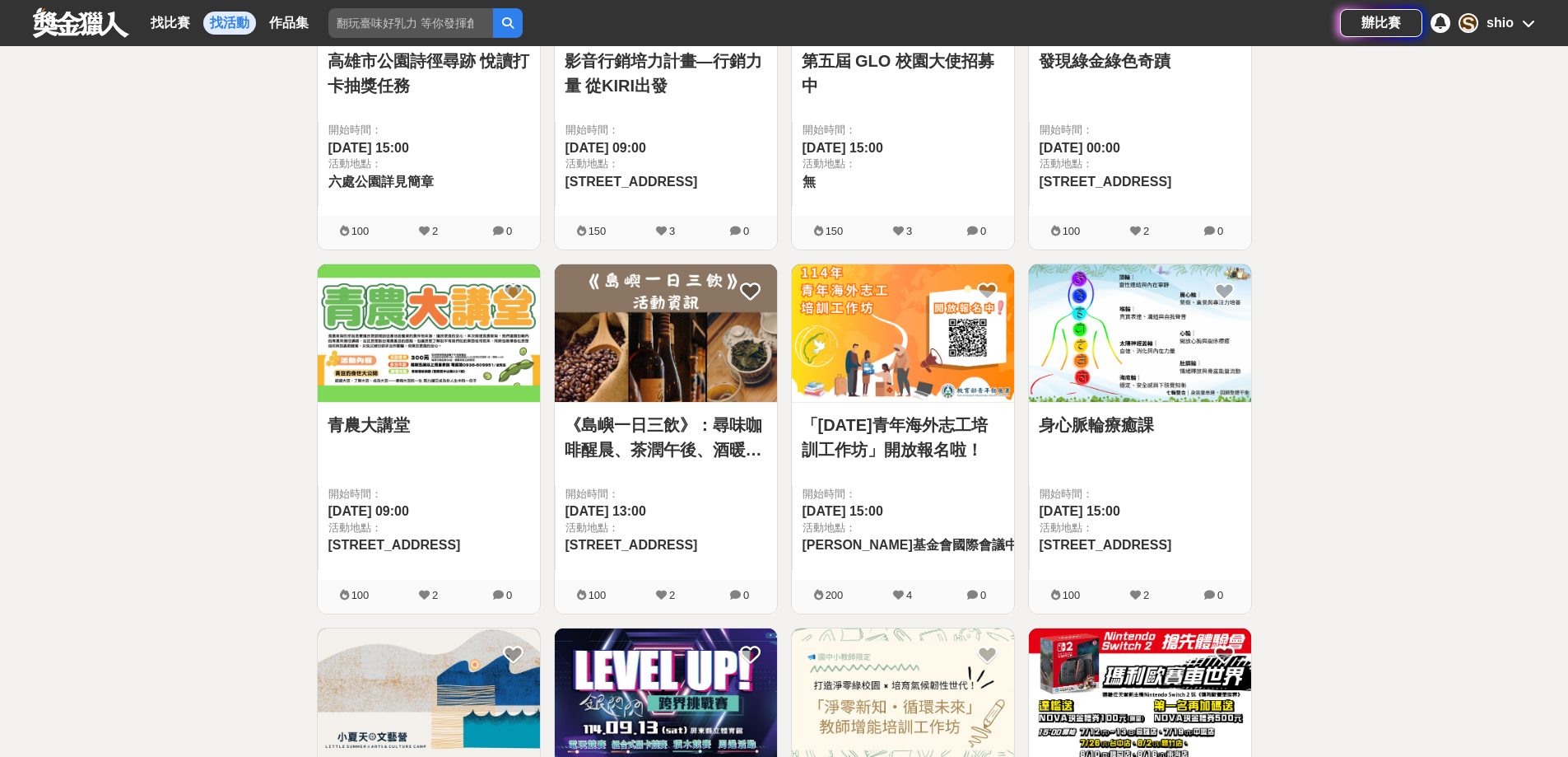
click at [928, 381] on img at bounding box center [903, 333] width 222 height 137
click at [928, 381] on html "獎金獵人 試用獵人 Dream & Hunter 主辦專區 服務介紹 找比賽 找活動 作品集 辦比賽 S shio 全部 市集/體驗 研討會 交流/分享會 課…" at bounding box center [784, 680] width 1568 height 3009
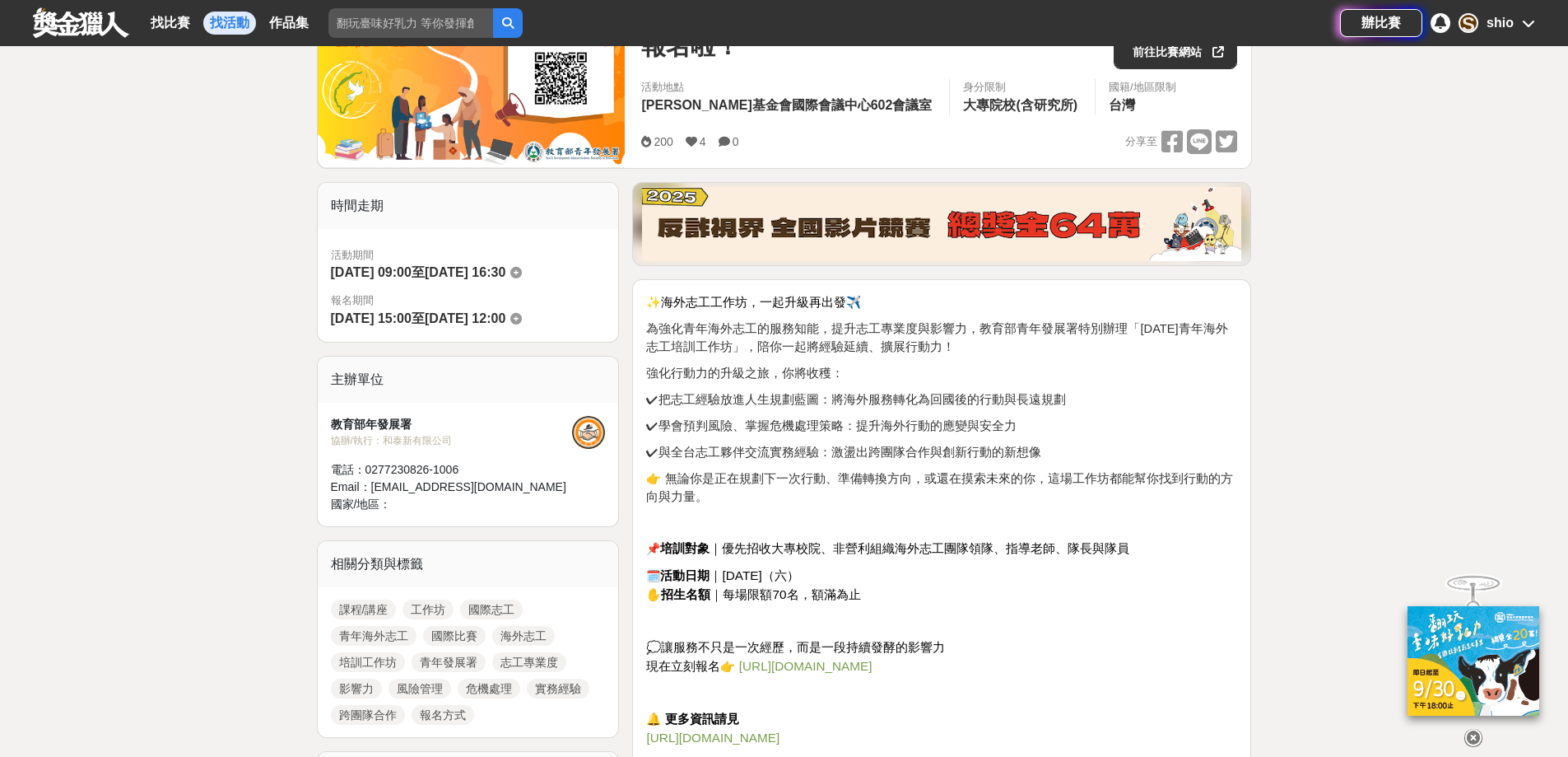
scroll to position [247, 0]
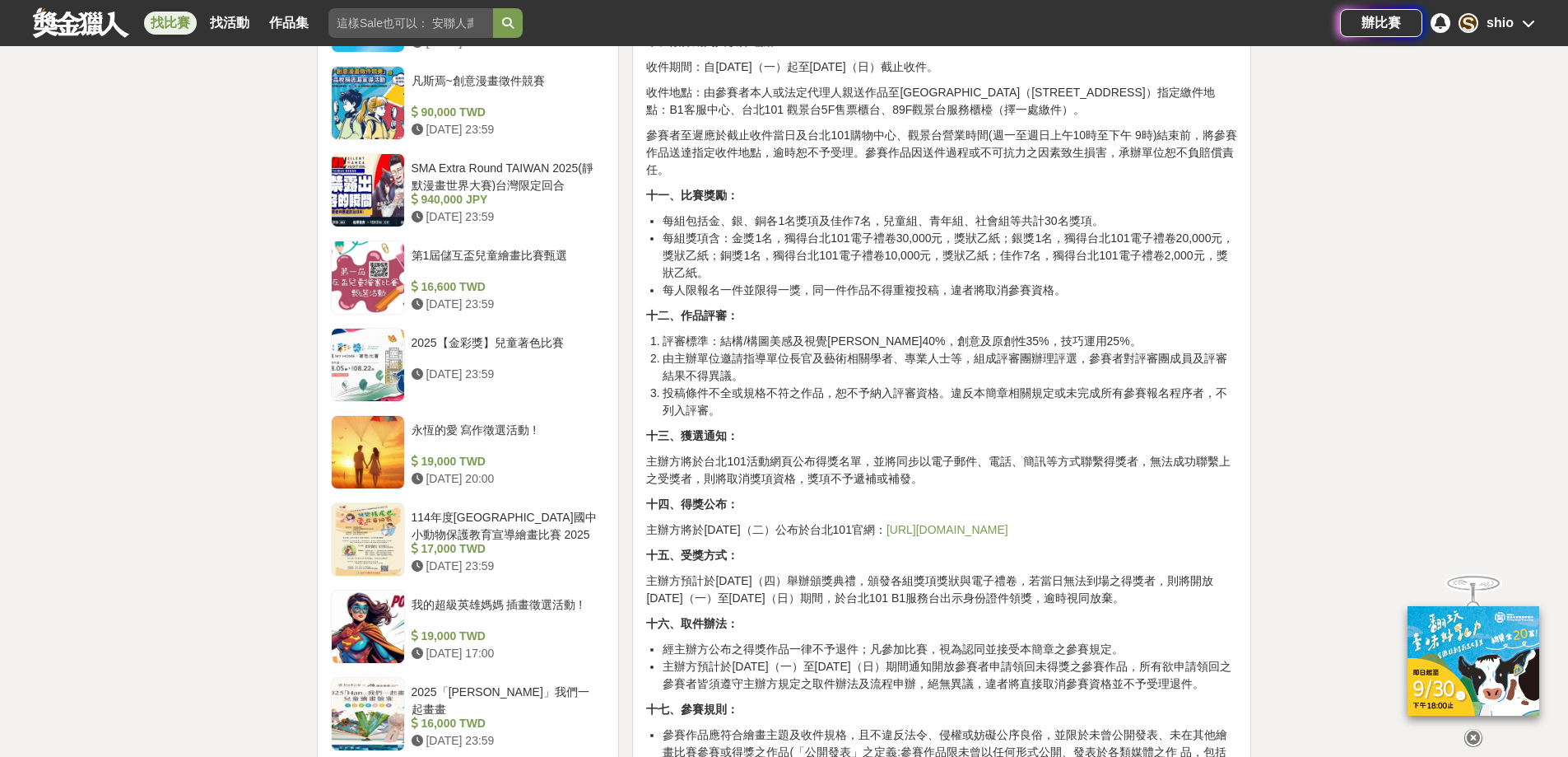
scroll to position [2388, 0]
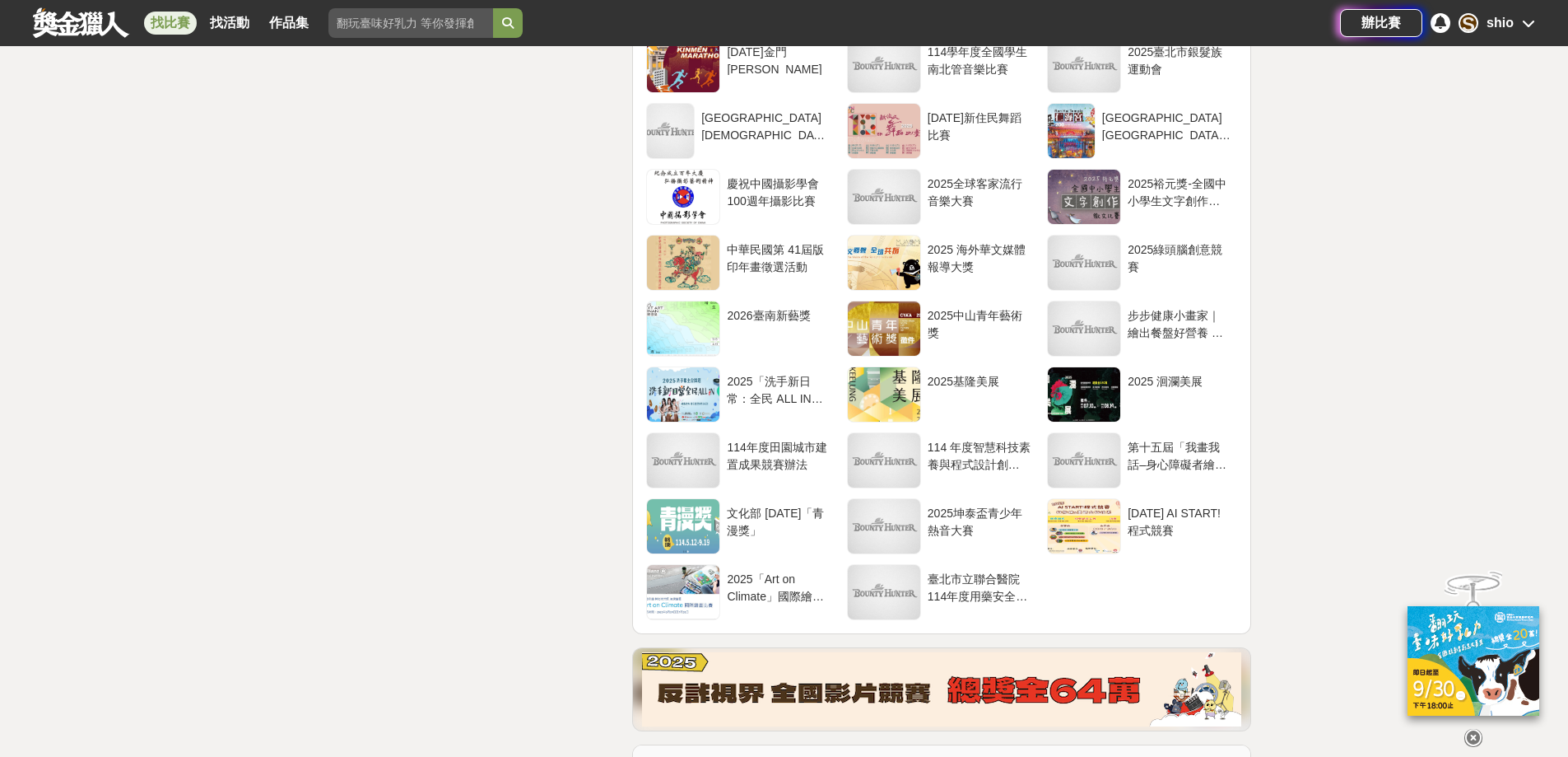
scroll to position [2553, 0]
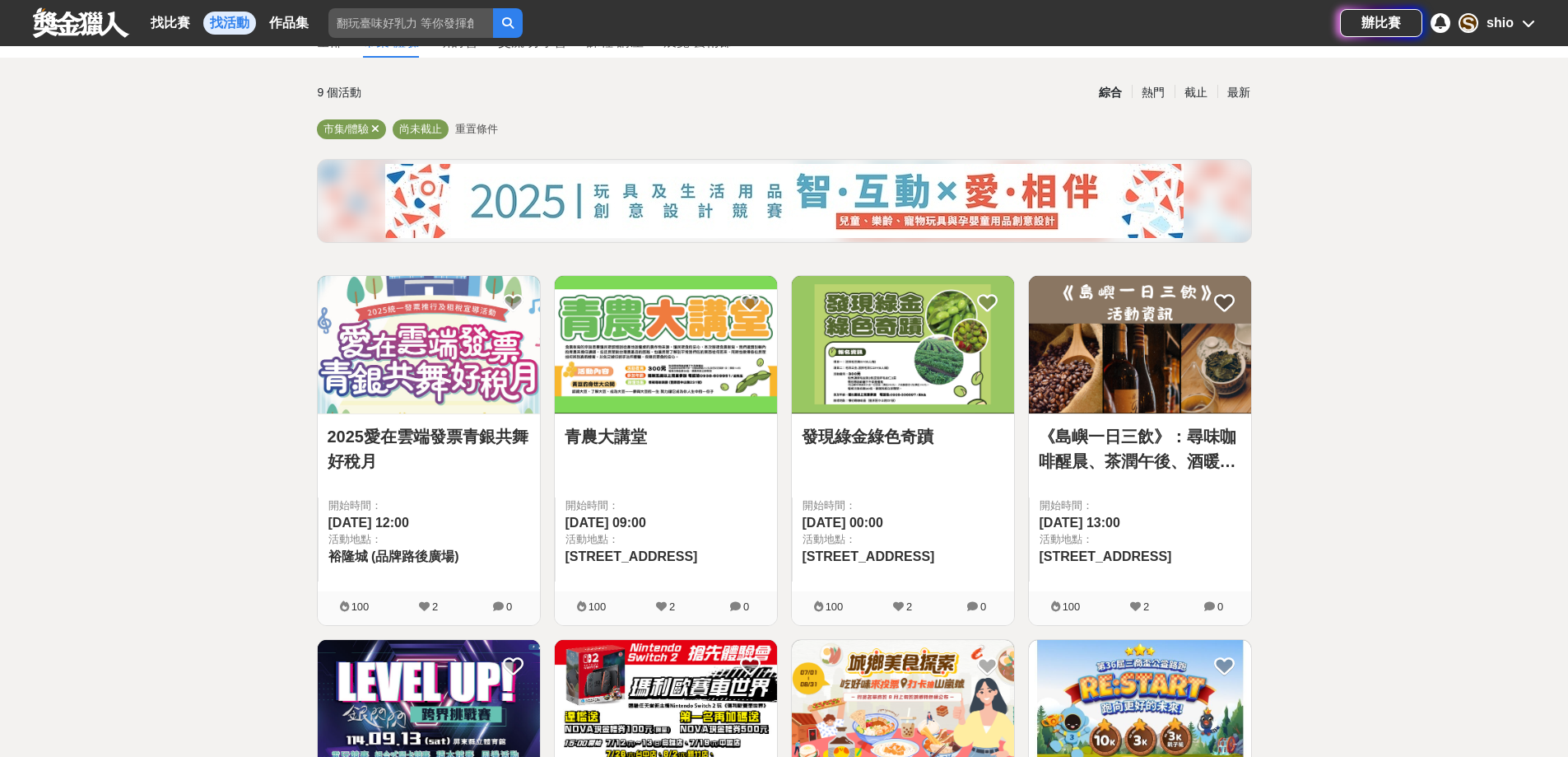
scroll to position [82, 0]
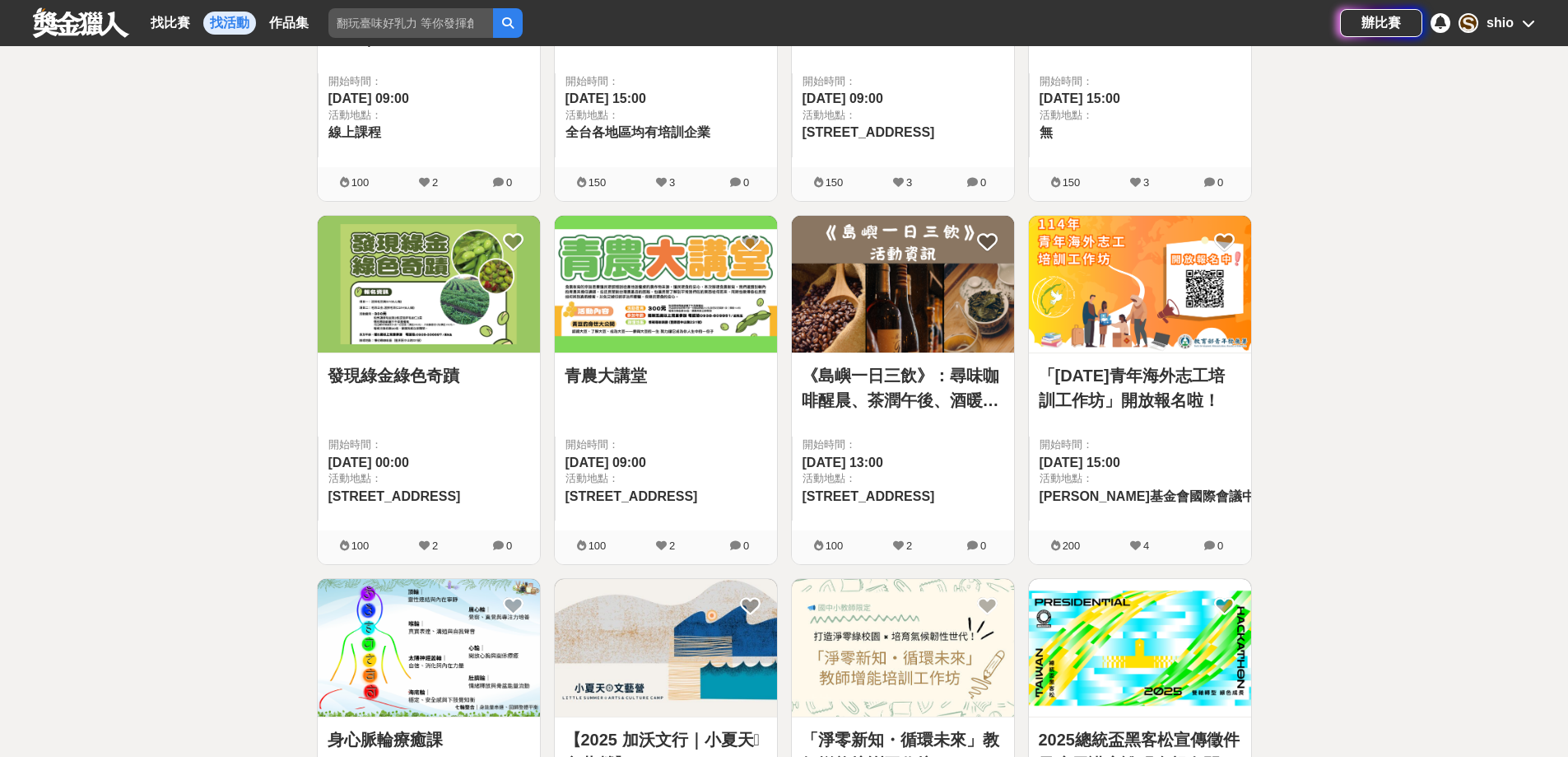
scroll to position [494, 0]
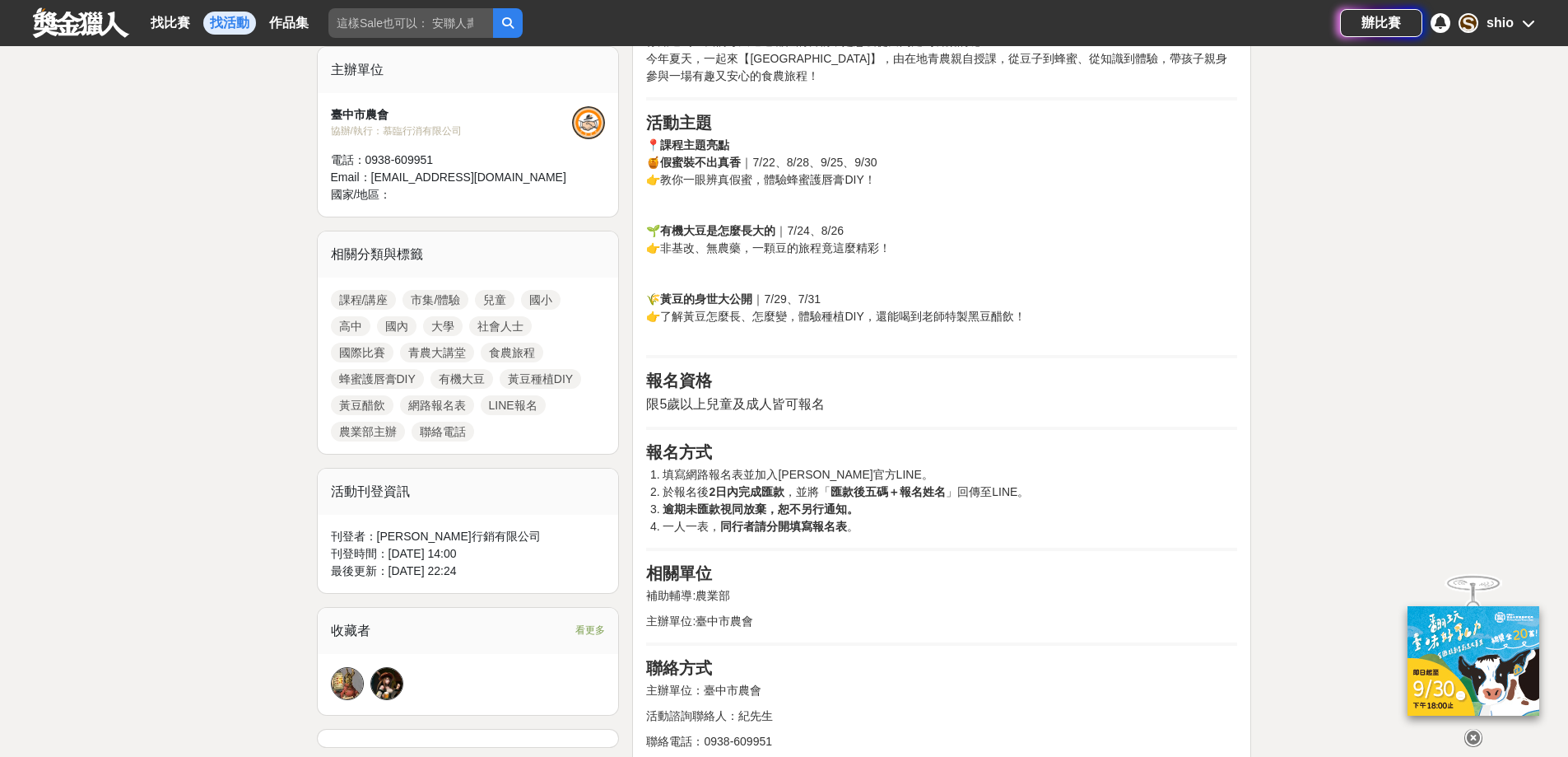
scroll to position [494, 0]
